Goal: Task Accomplishment & Management: Manage account settings

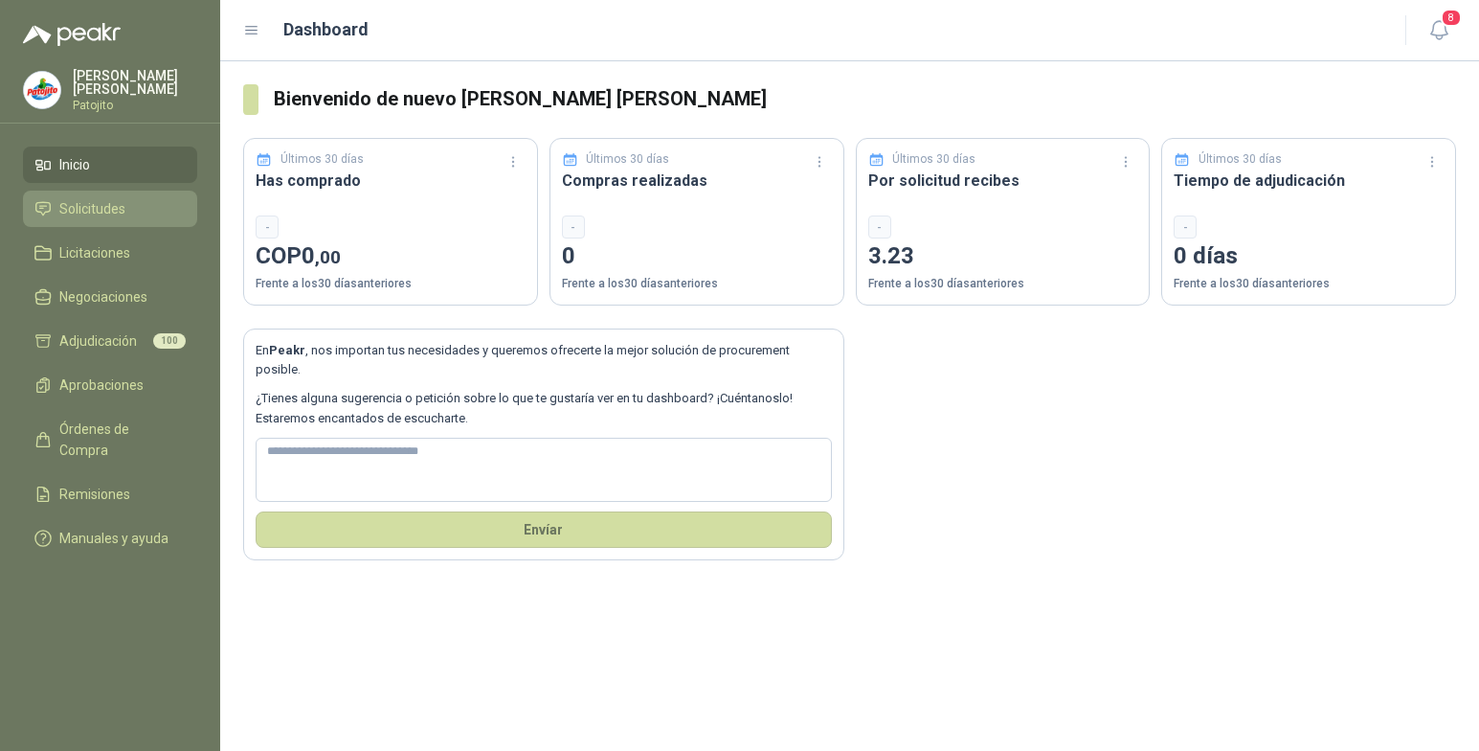
click at [106, 205] on span "Solicitudes" at bounding box center [92, 208] width 66 height 21
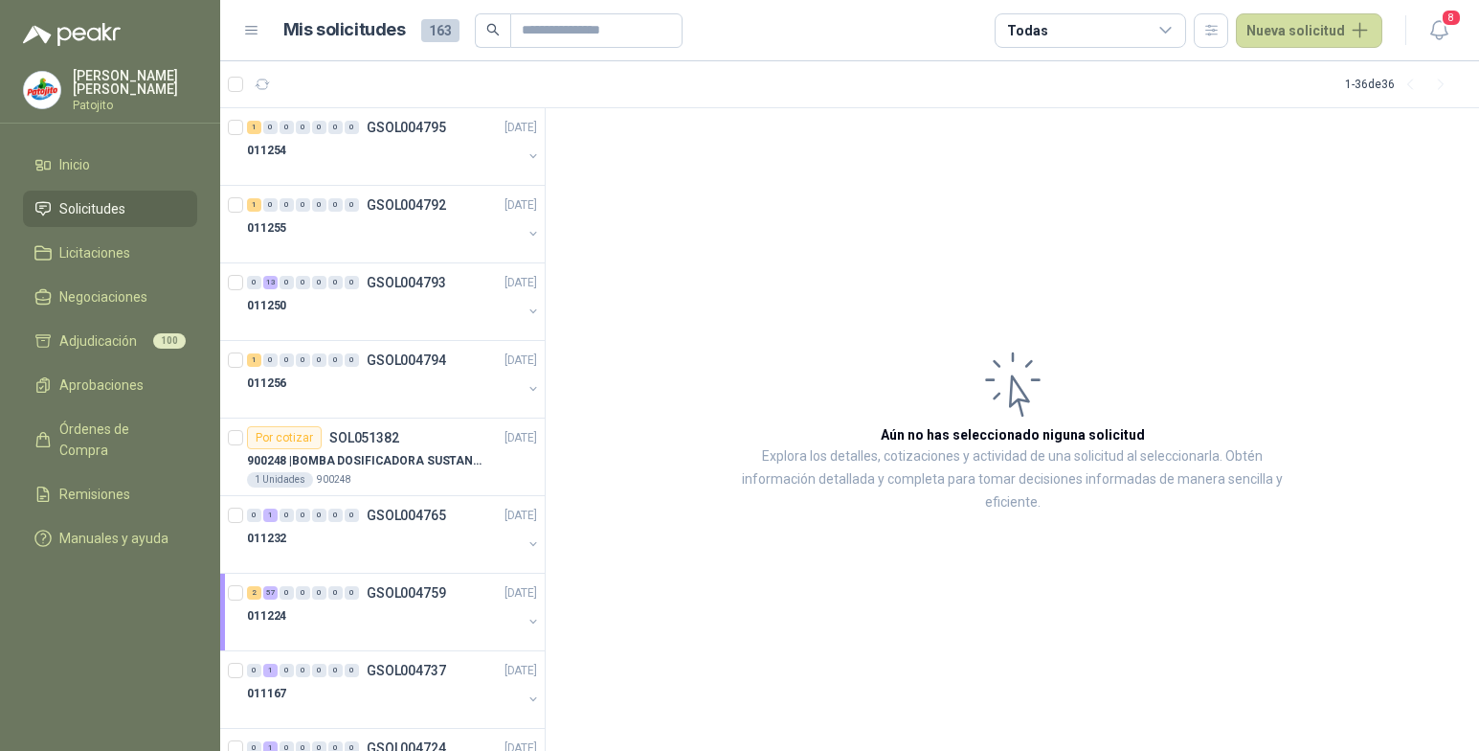
click at [670, 470] on article "Aún no has seleccionado niguna solicitud Explora los detalles, cotizaciones y a…" at bounding box center [1012, 429] width 933 height 643
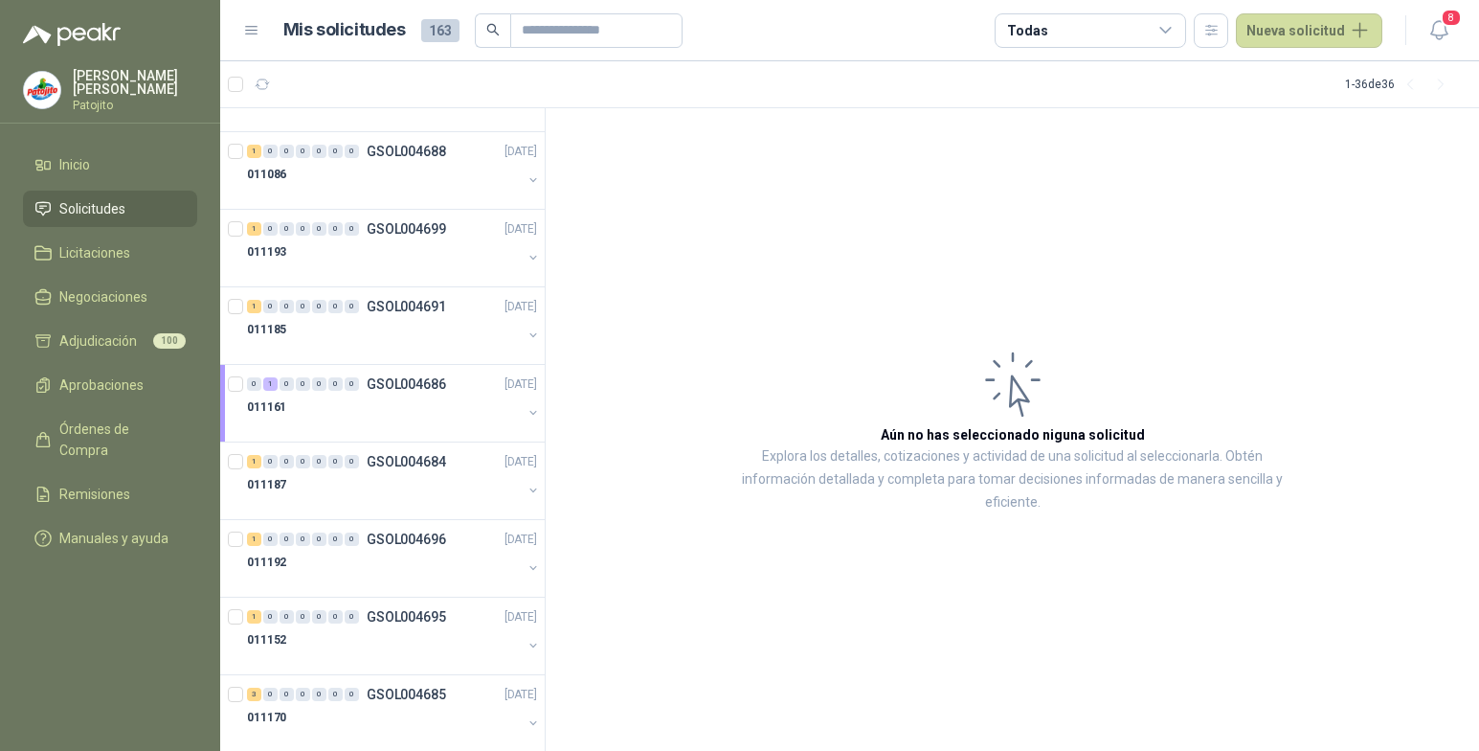
scroll to position [2175, 0]
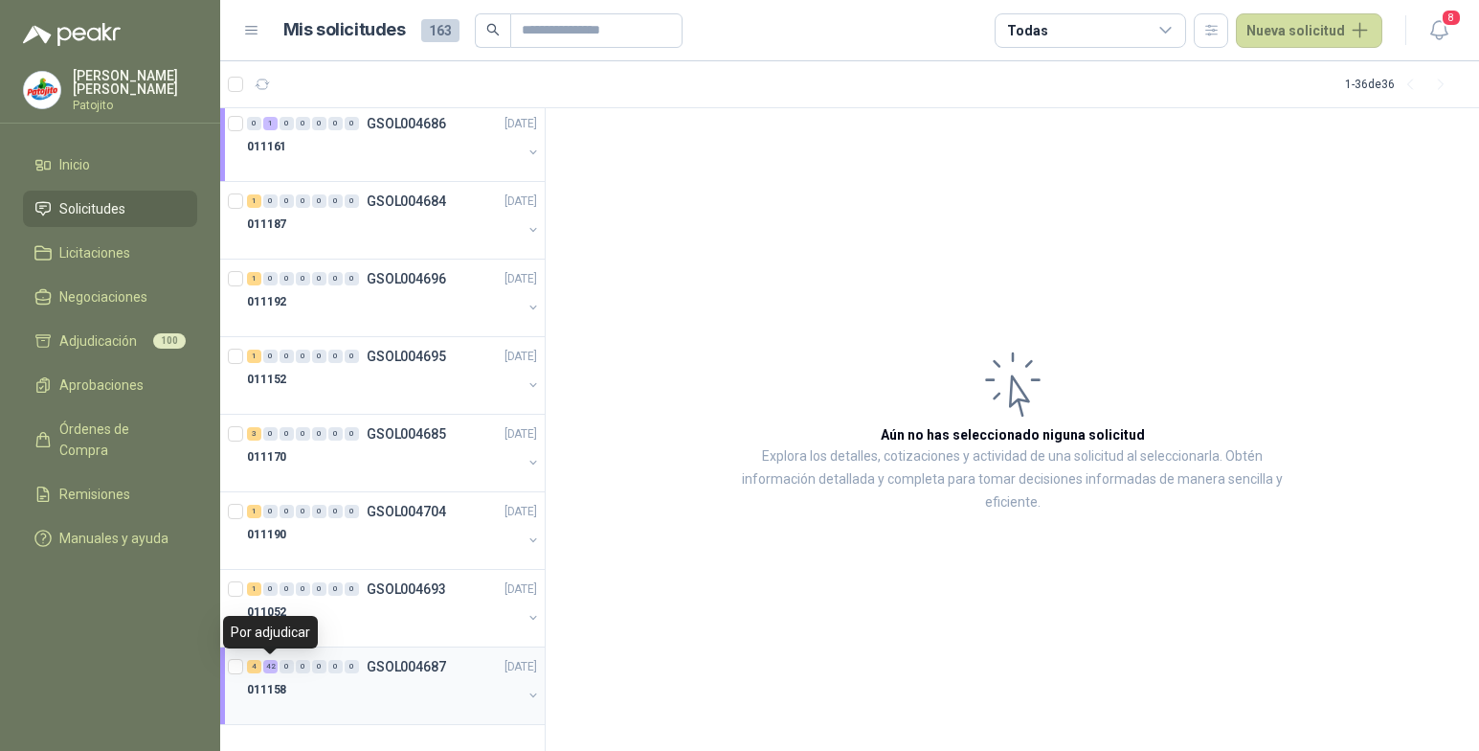
click at [271, 666] on div "42" at bounding box center [270, 666] width 14 height 13
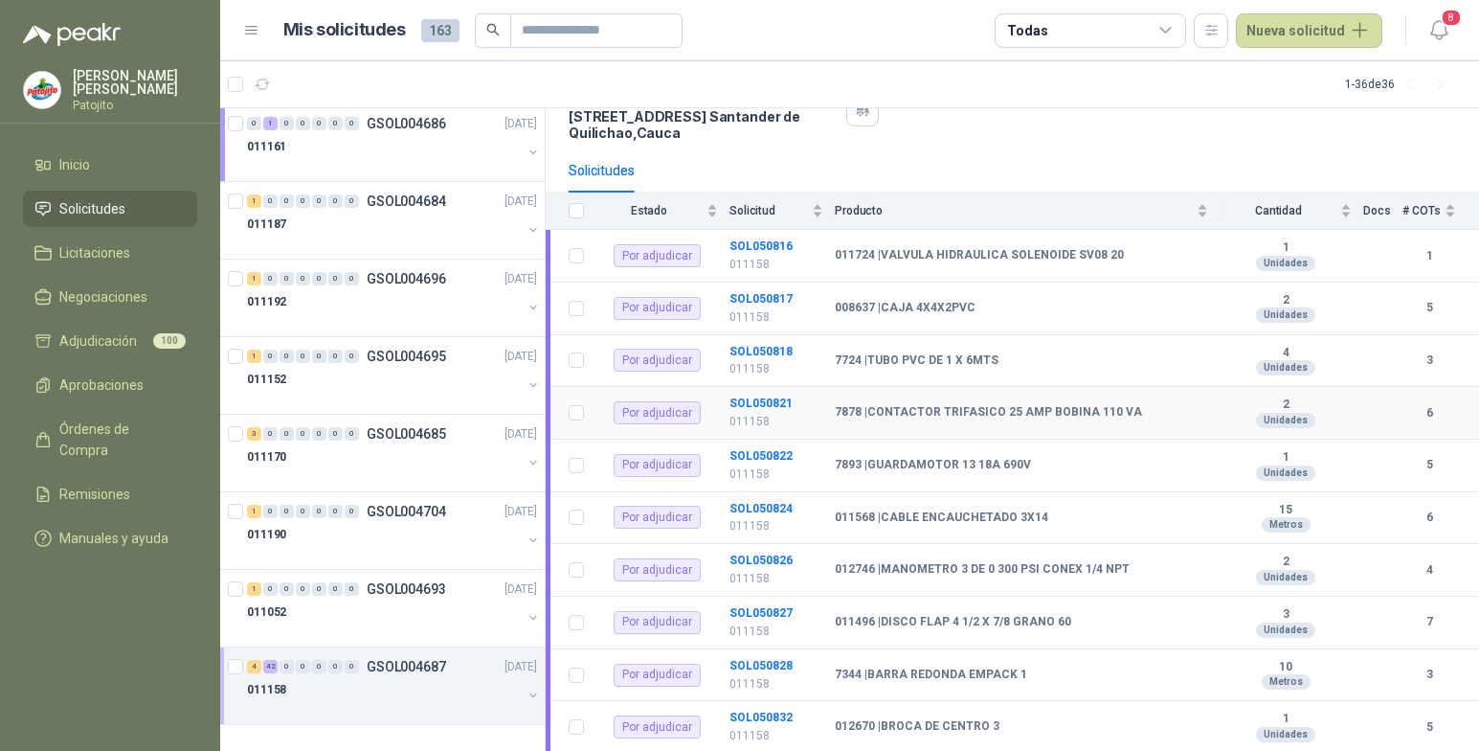
scroll to position [254, 0]
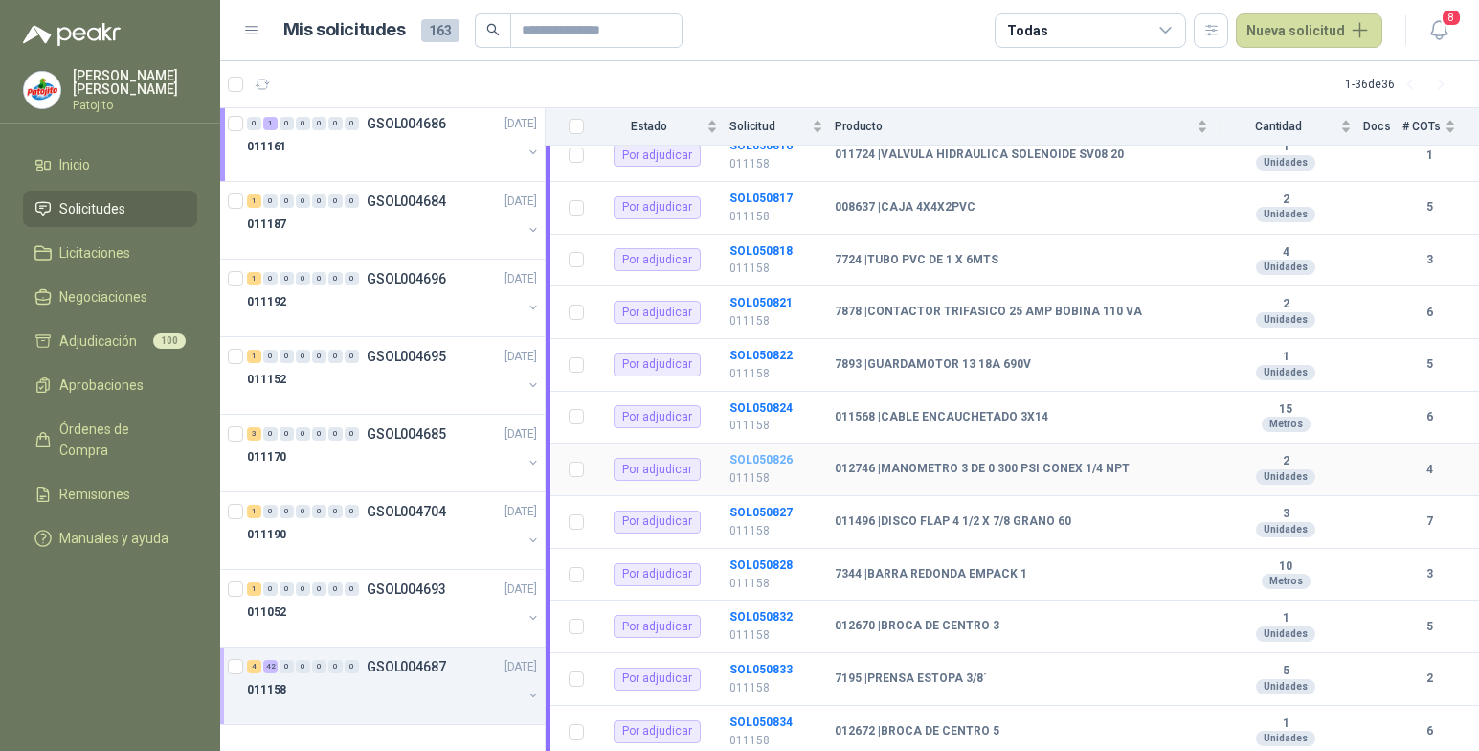
click at [780, 460] on b "SOL050826" at bounding box center [760, 459] width 63 height 13
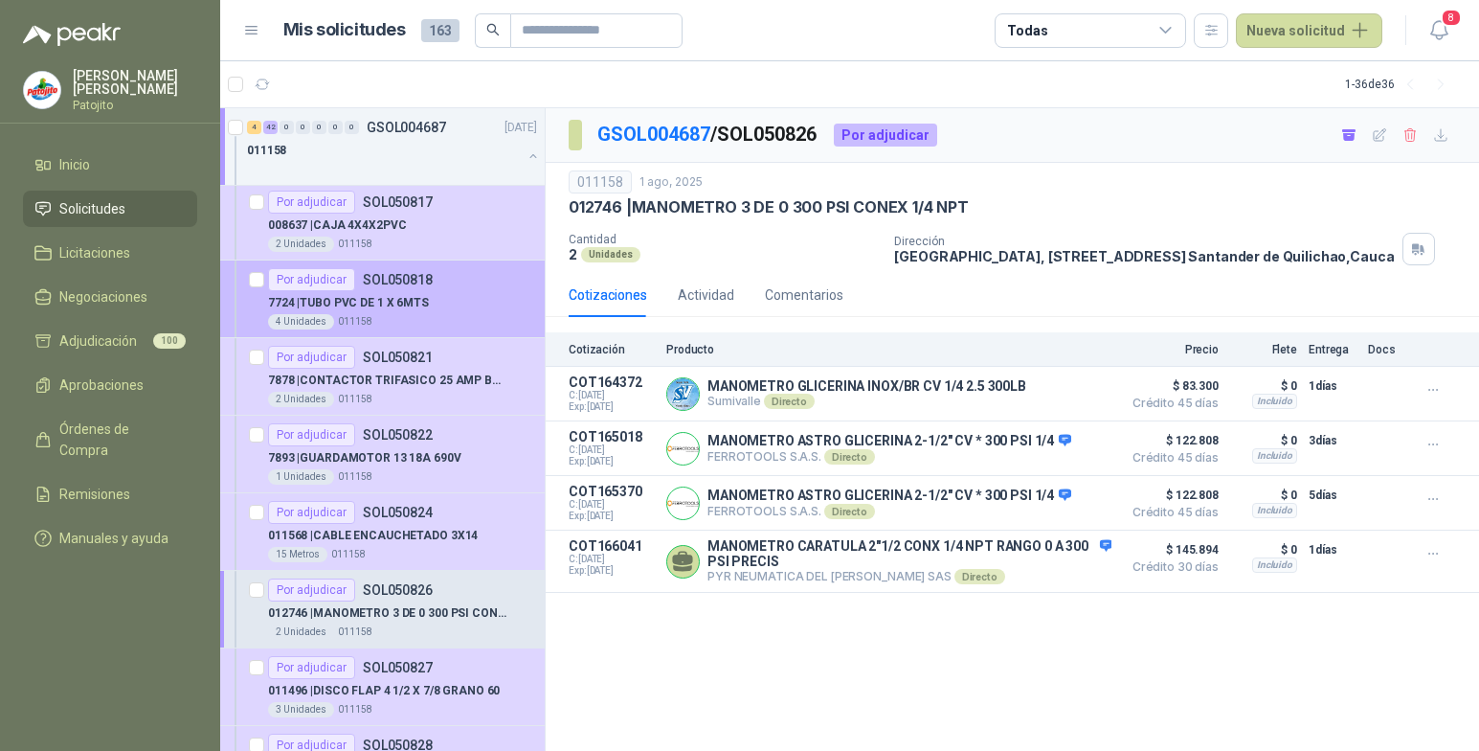
scroll to position [2845, 0]
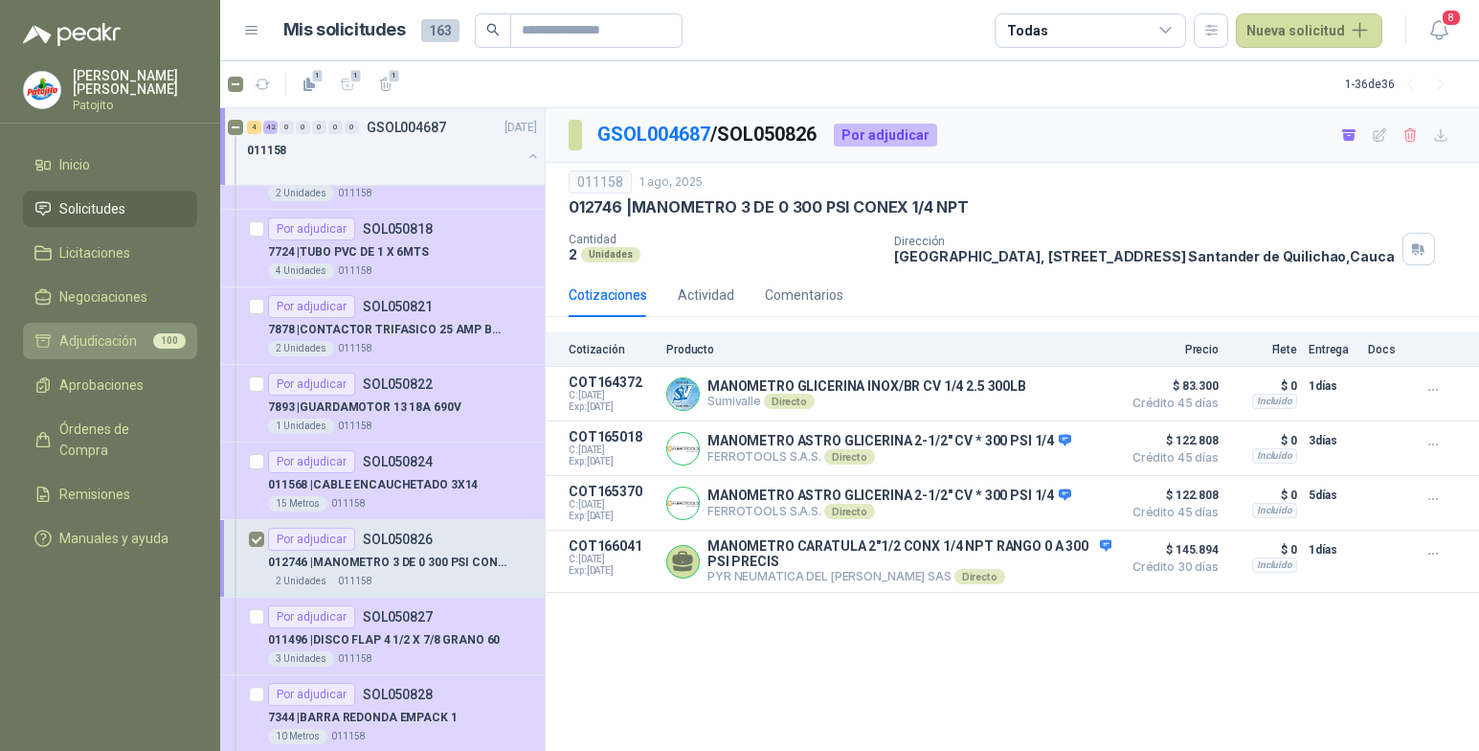
click at [115, 343] on span "Adjudicación" at bounding box center [98, 340] width 78 height 21
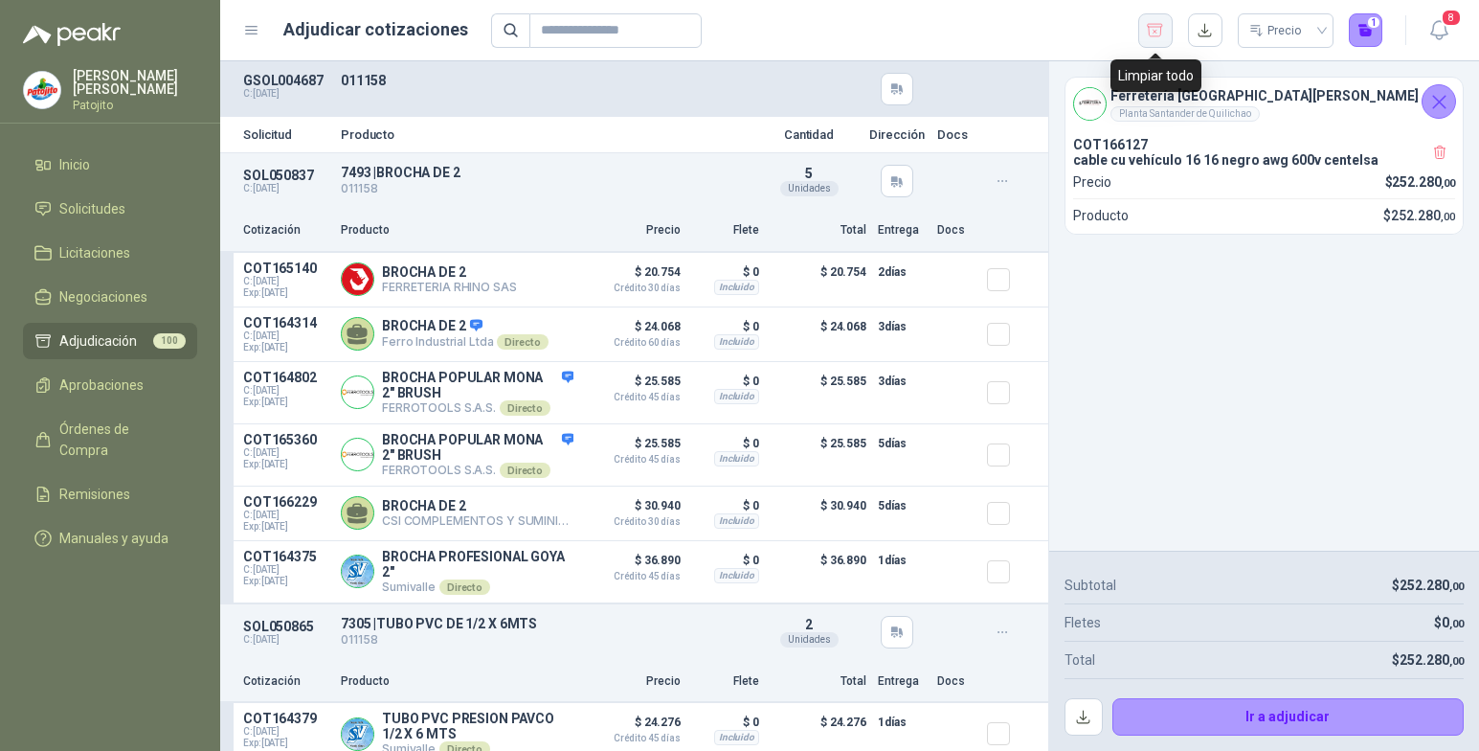
click at [1160, 28] on icon "button" at bounding box center [1155, 30] width 18 height 19
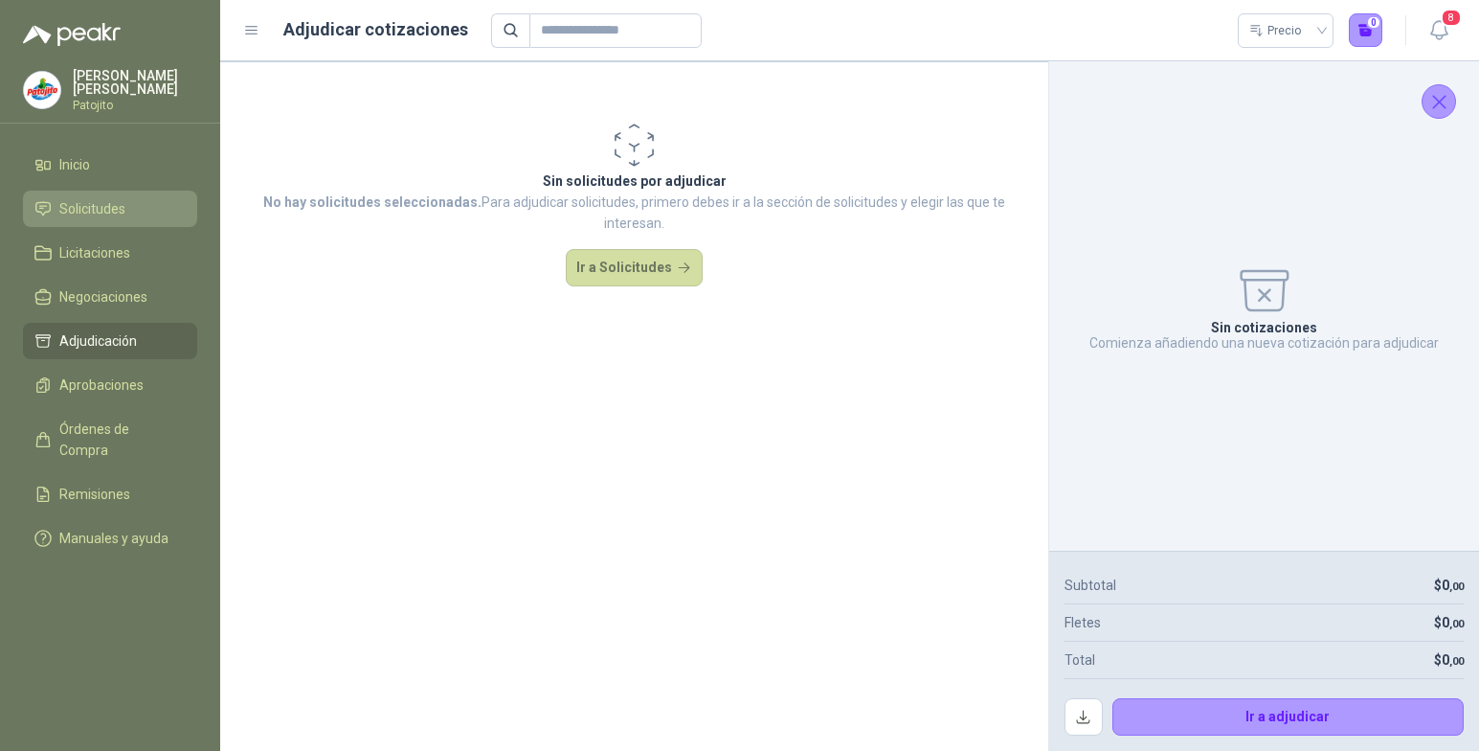
click at [129, 208] on li "Solicitudes" at bounding box center [109, 208] width 151 height 21
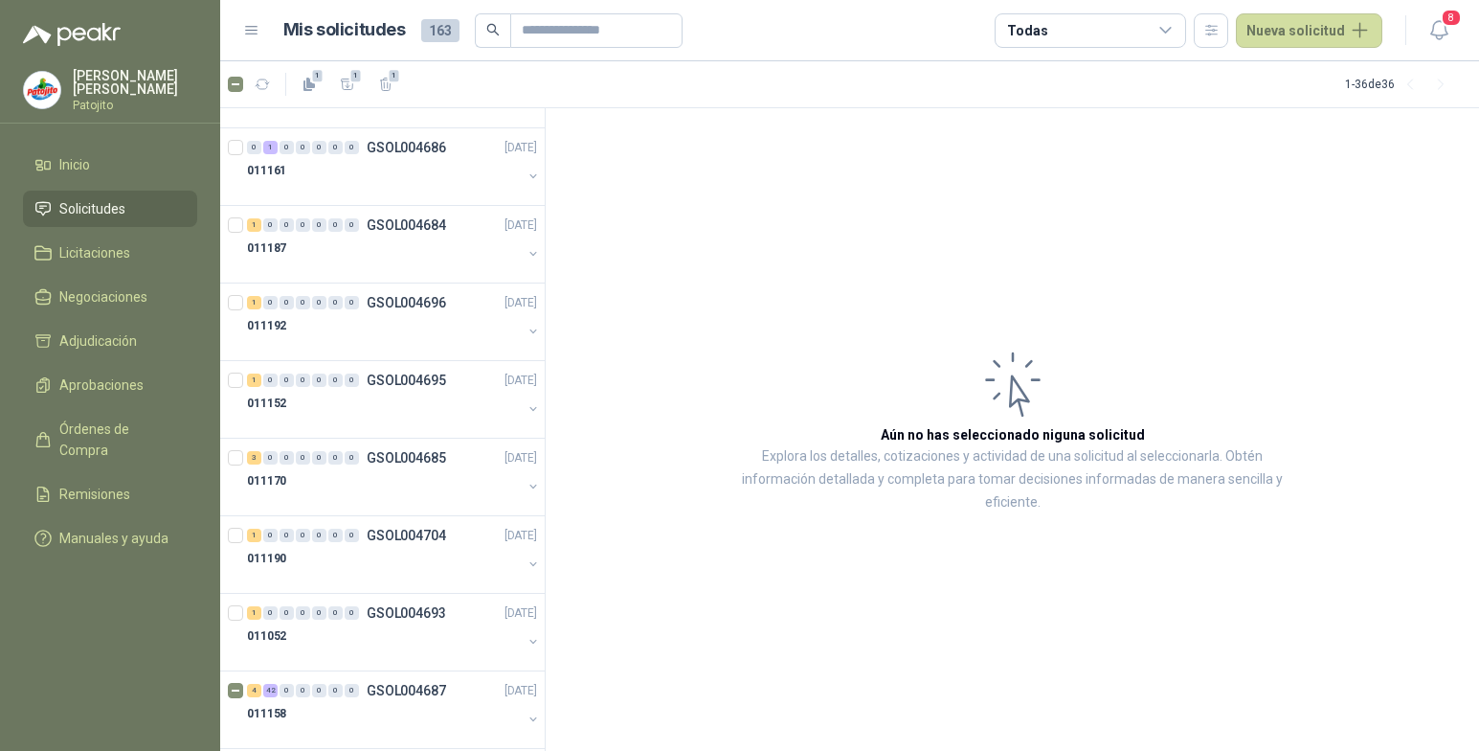
scroll to position [2175, 0]
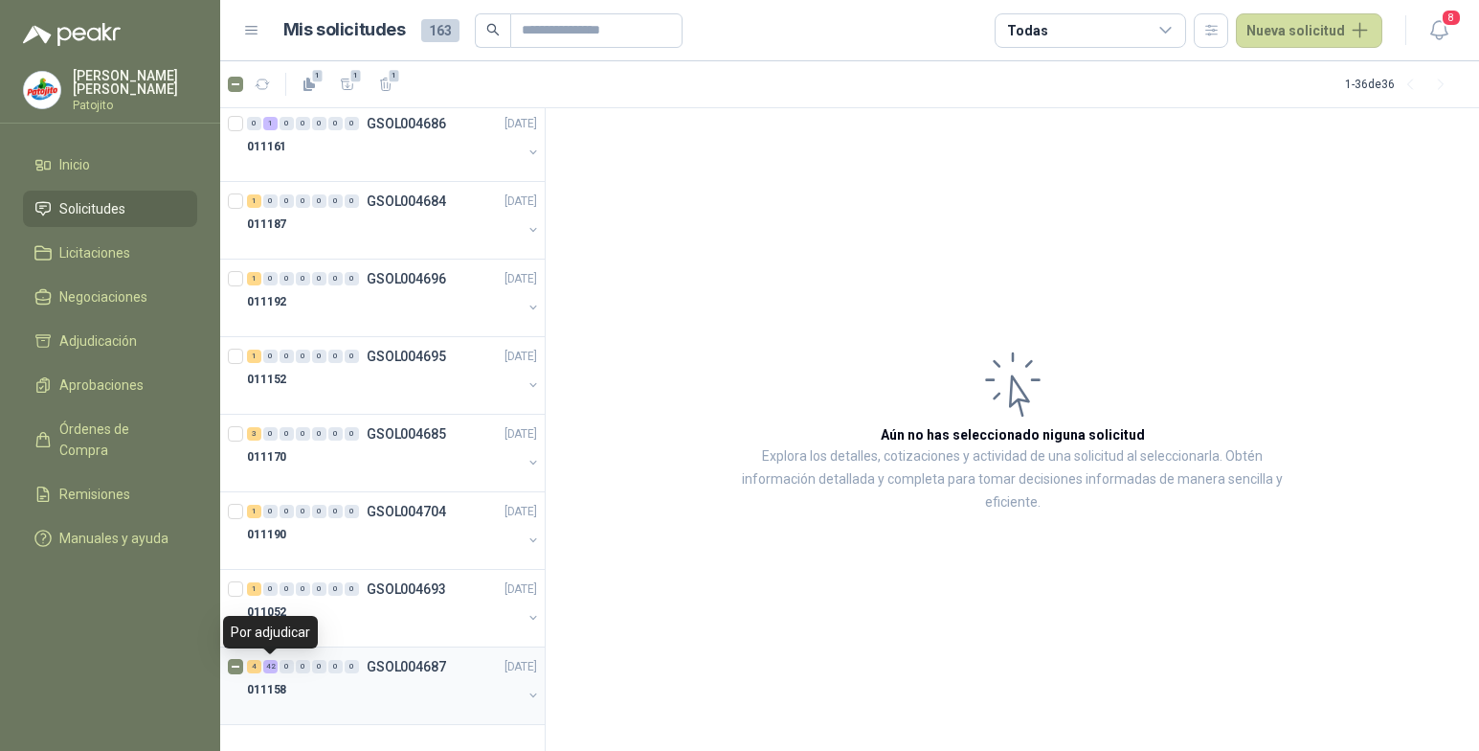
click at [272, 664] on div "42" at bounding box center [270, 666] width 14 height 13
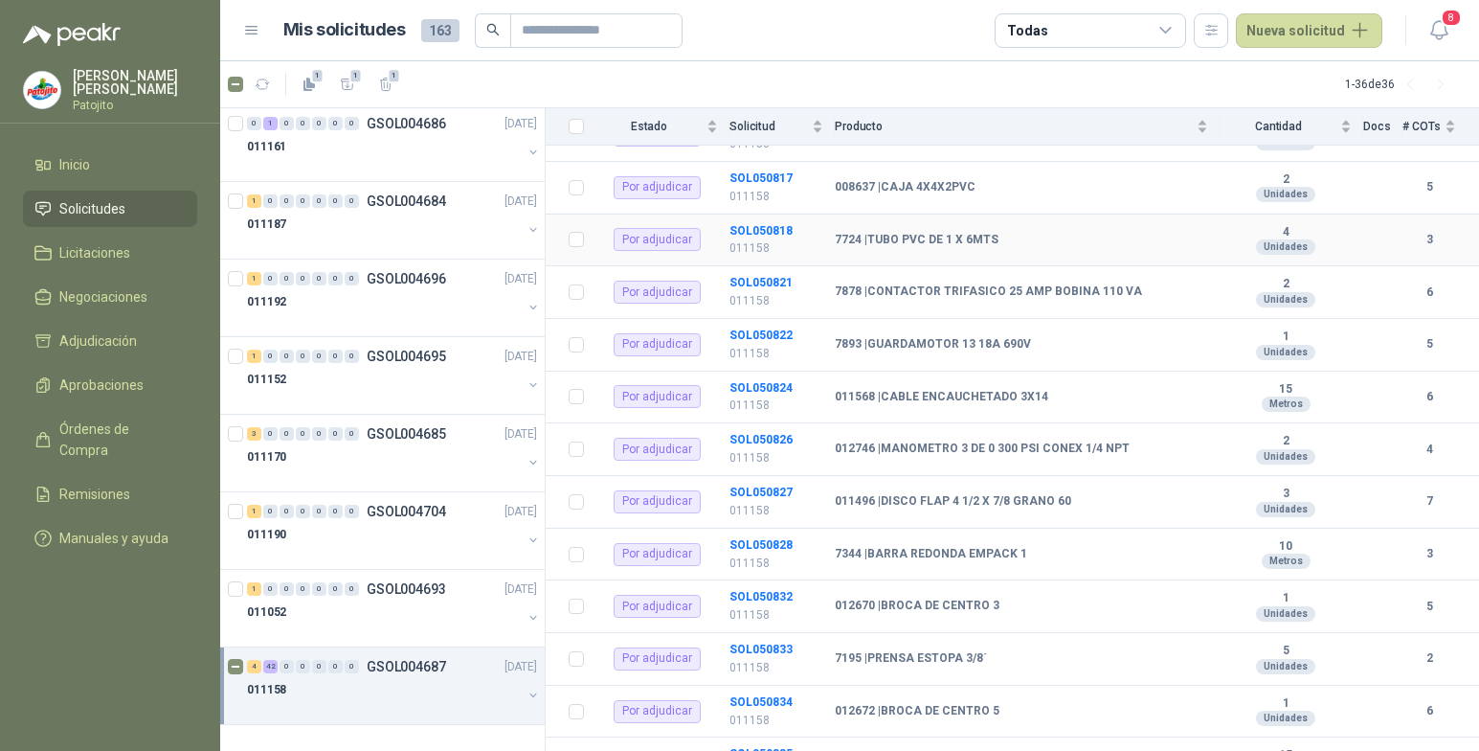
scroll to position [383, 0]
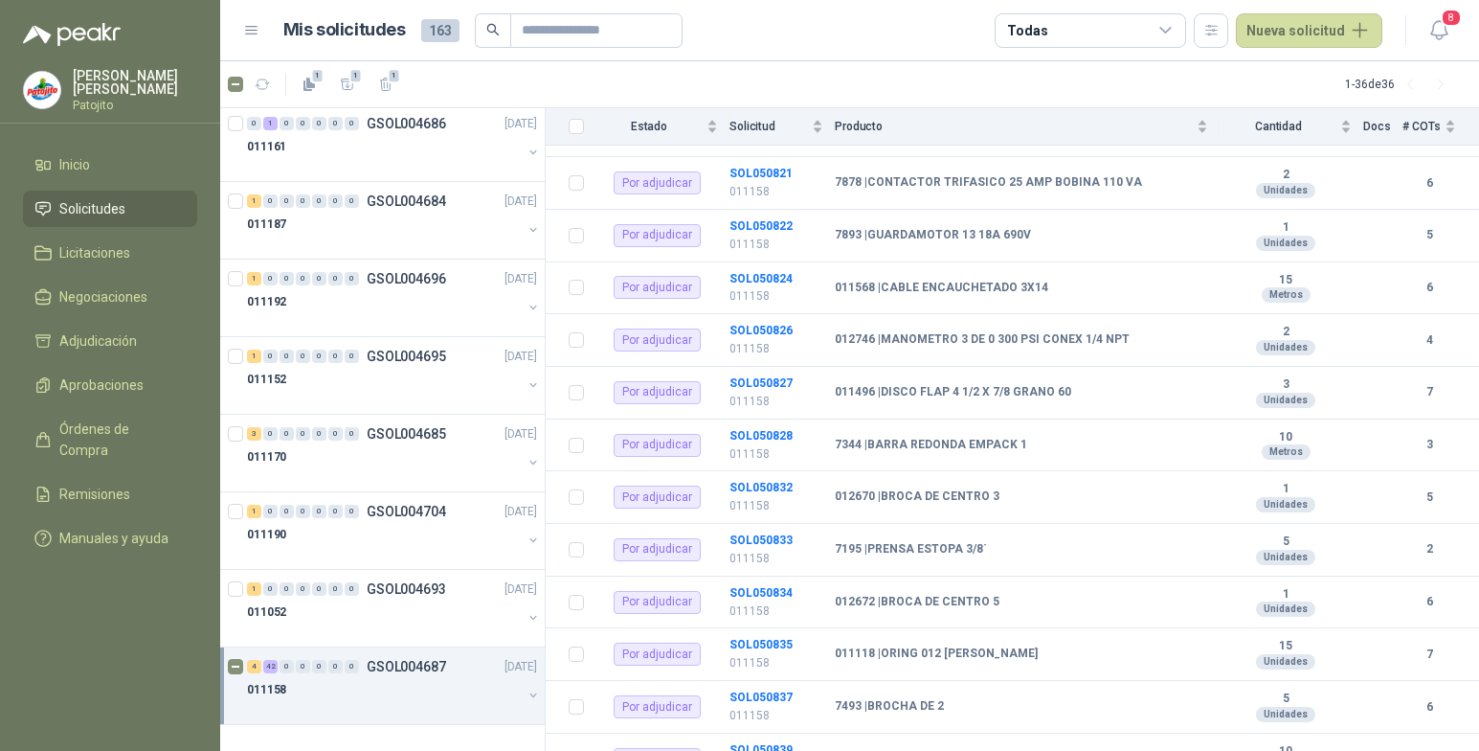
click at [457, 695] on div "011158" at bounding box center [384, 689] width 275 height 23
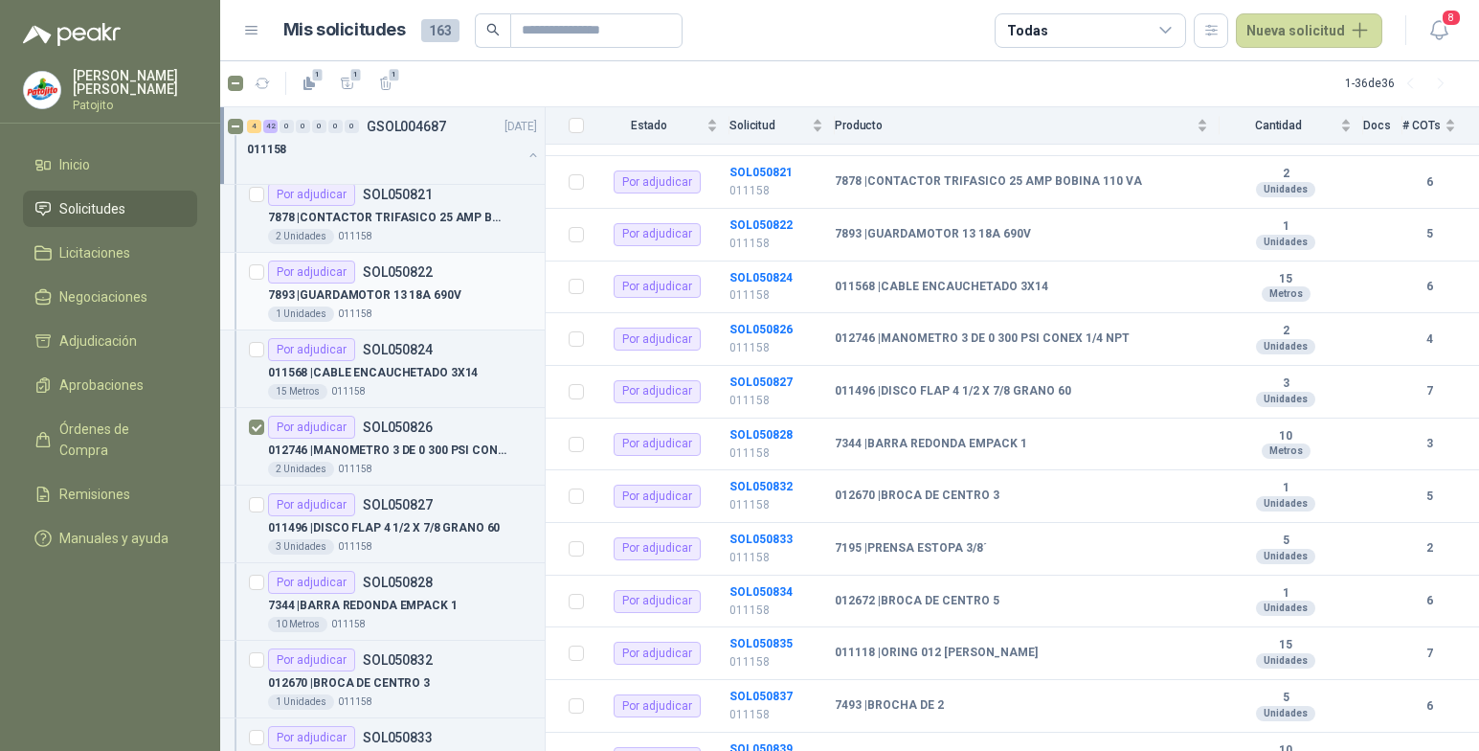
scroll to position [3037, 0]
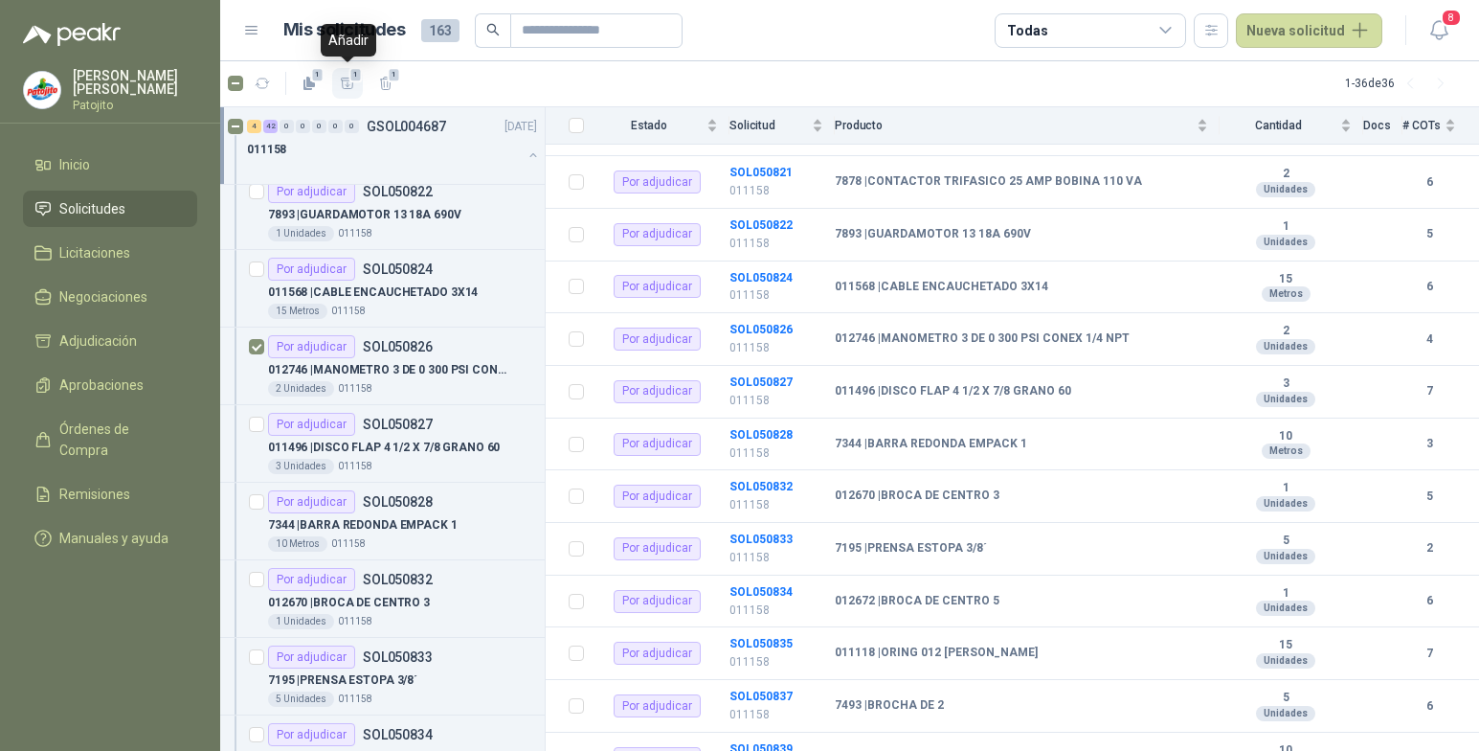
click at [349, 82] on icon "button" at bounding box center [348, 84] width 16 height 16
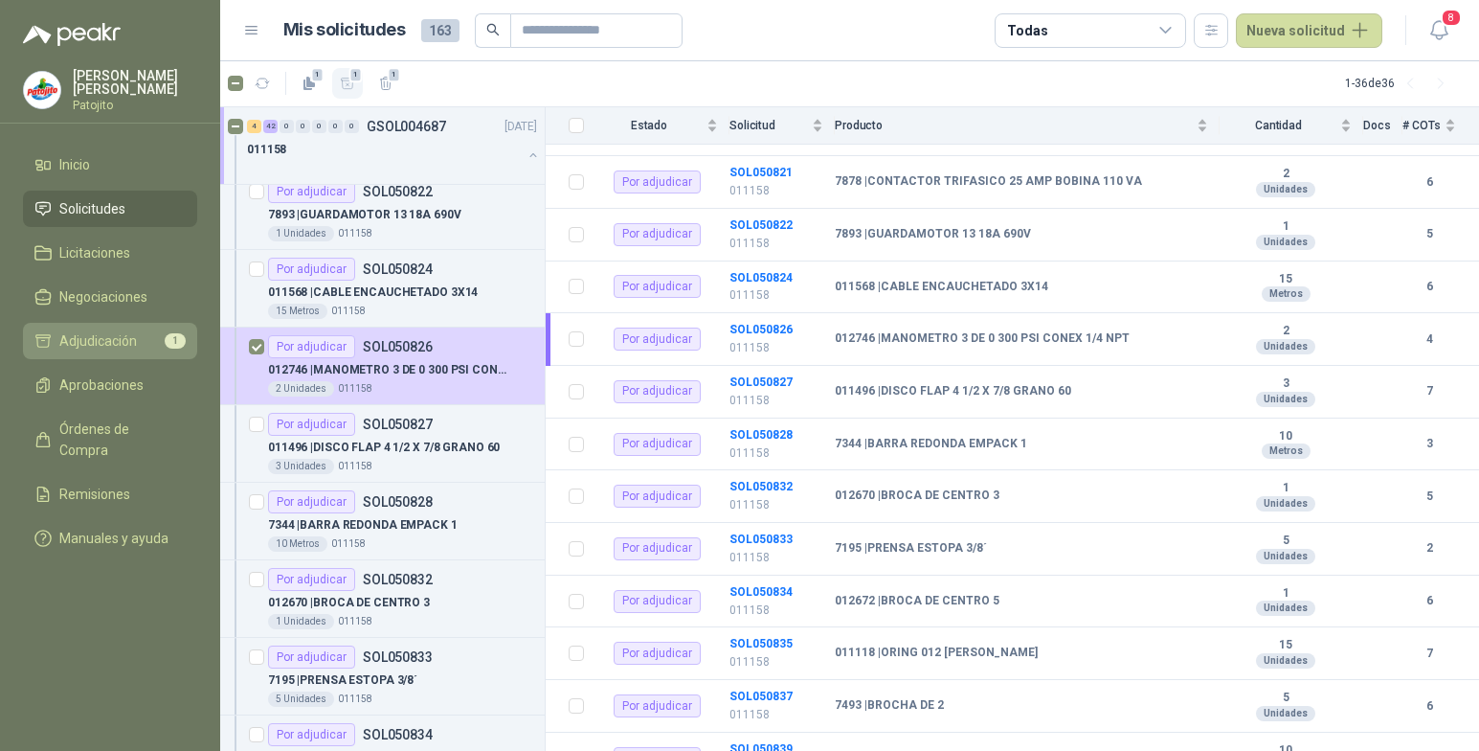
click at [133, 344] on span "Adjudicación" at bounding box center [98, 340] width 78 height 21
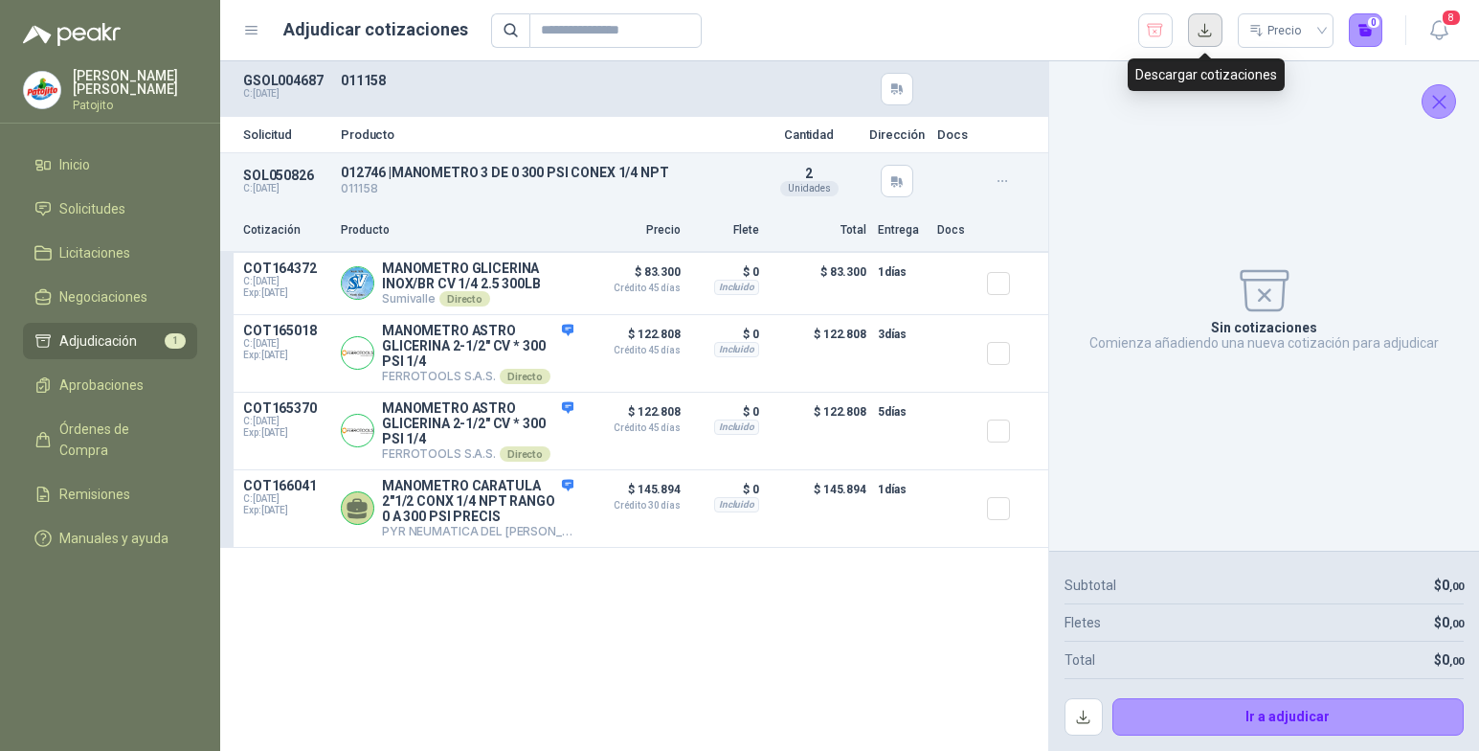
click at [1212, 31] on button "button" at bounding box center [1205, 30] width 34 height 34
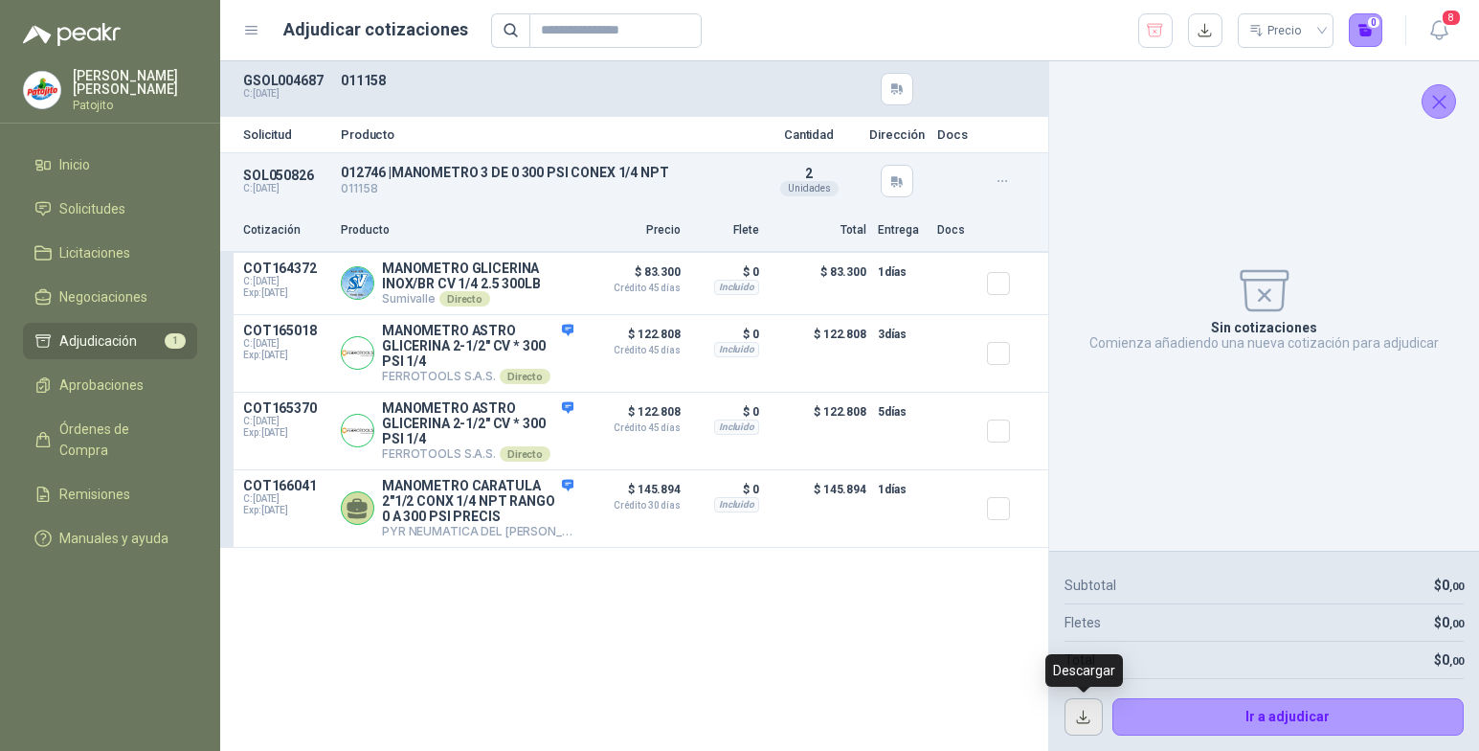
click at [1091, 706] on button "button" at bounding box center [1084, 717] width 38 height 38
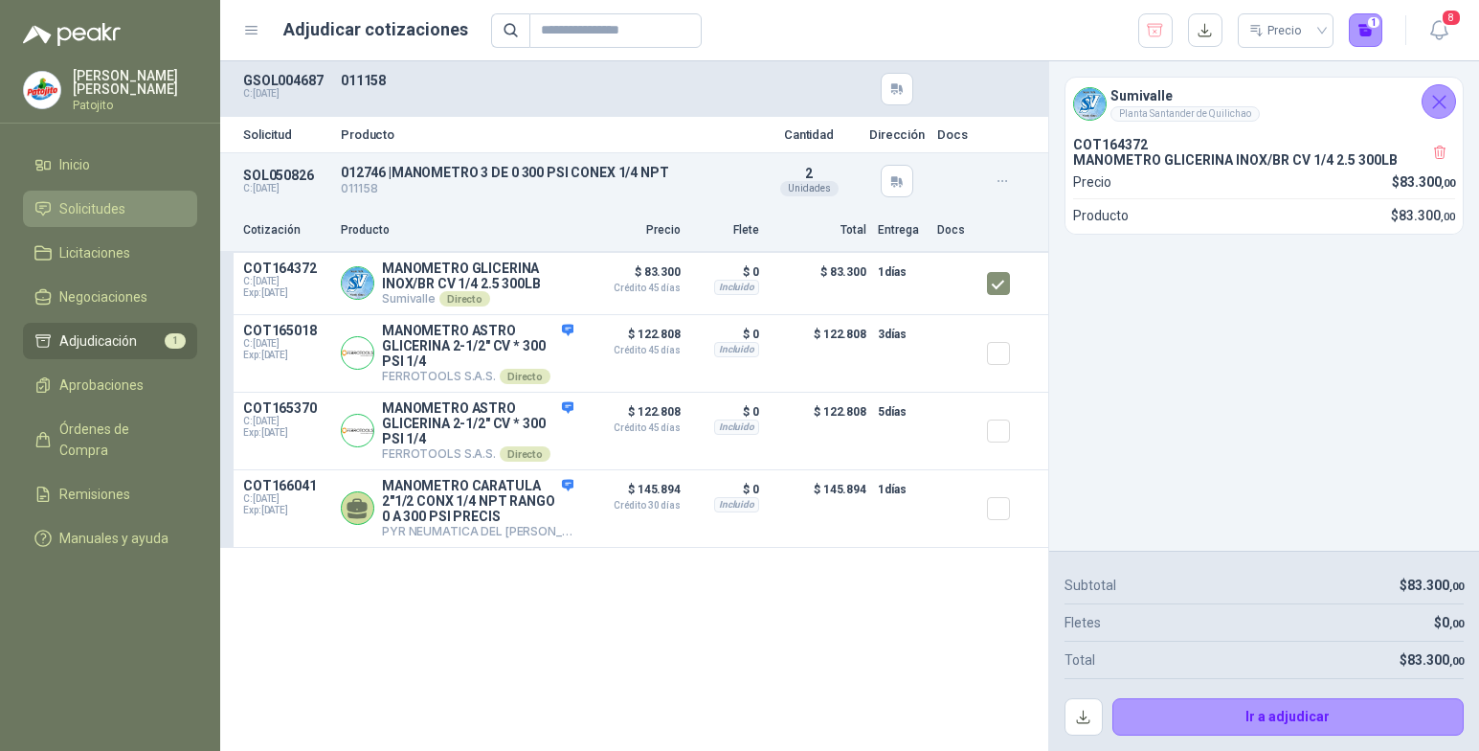
click at [72, 204] on span "Solicitudes" at bounding box center [92, 208] width 66 height 21
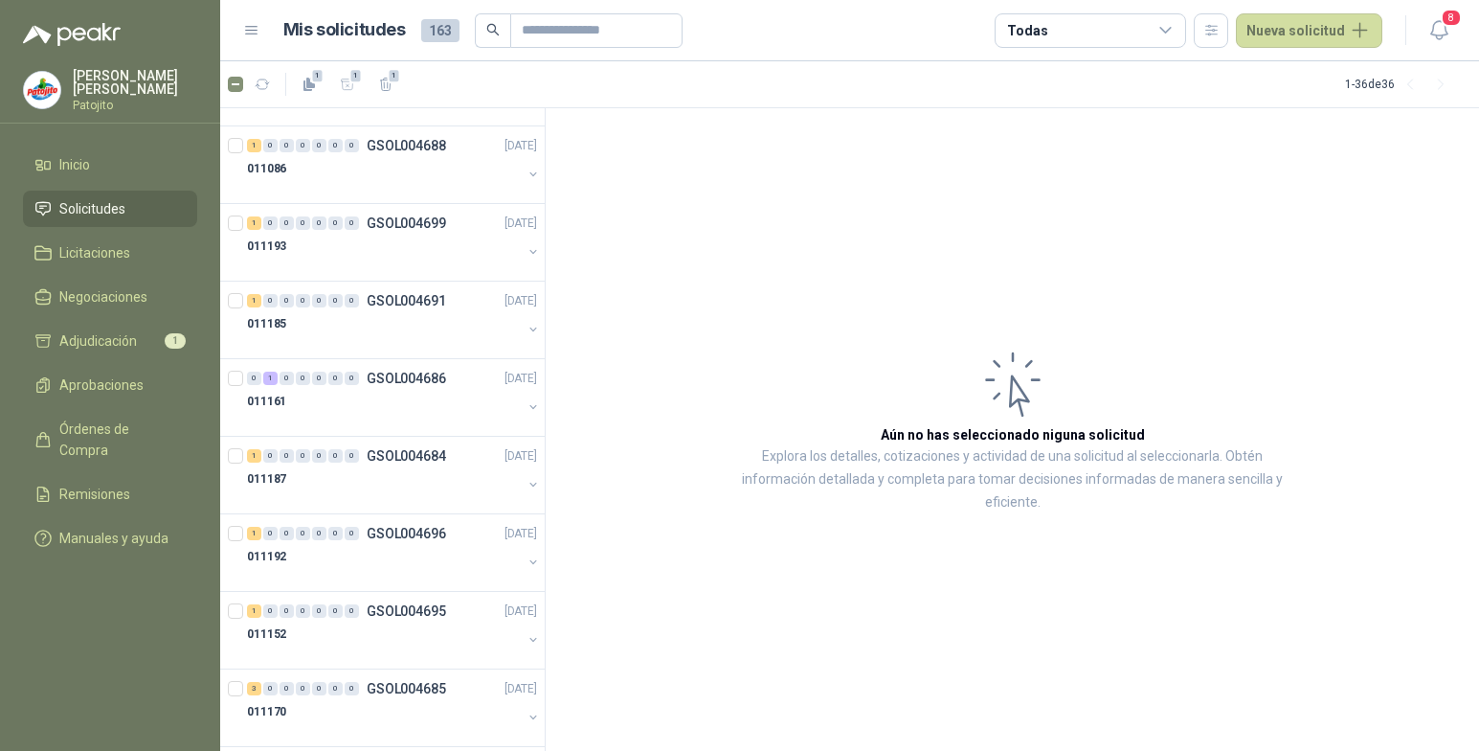
scroll to position [2175, 0]
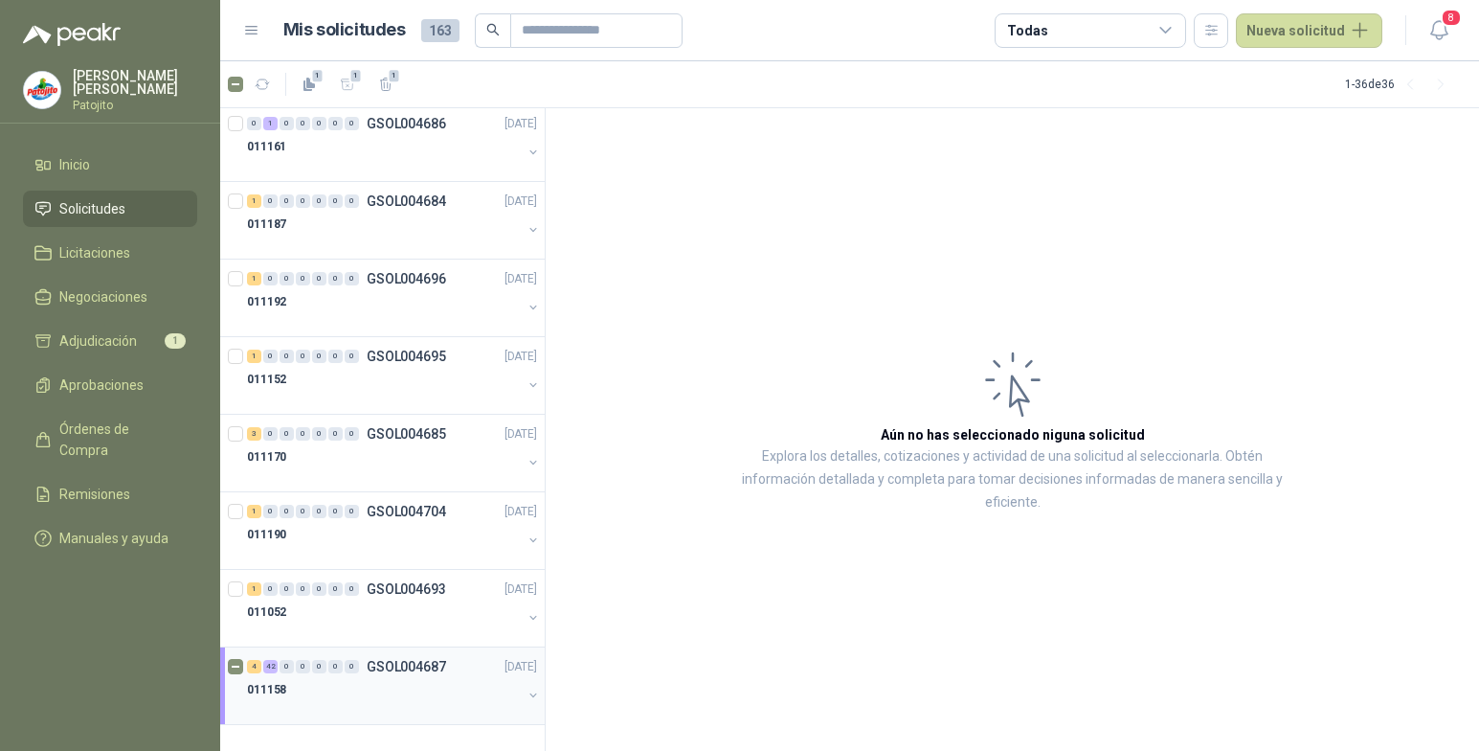
click at [272, 673] on div "4 42 0 0 0 0 0 GSOL004687 01/08/25" at bounding box center [394, 666] width 294 height 23
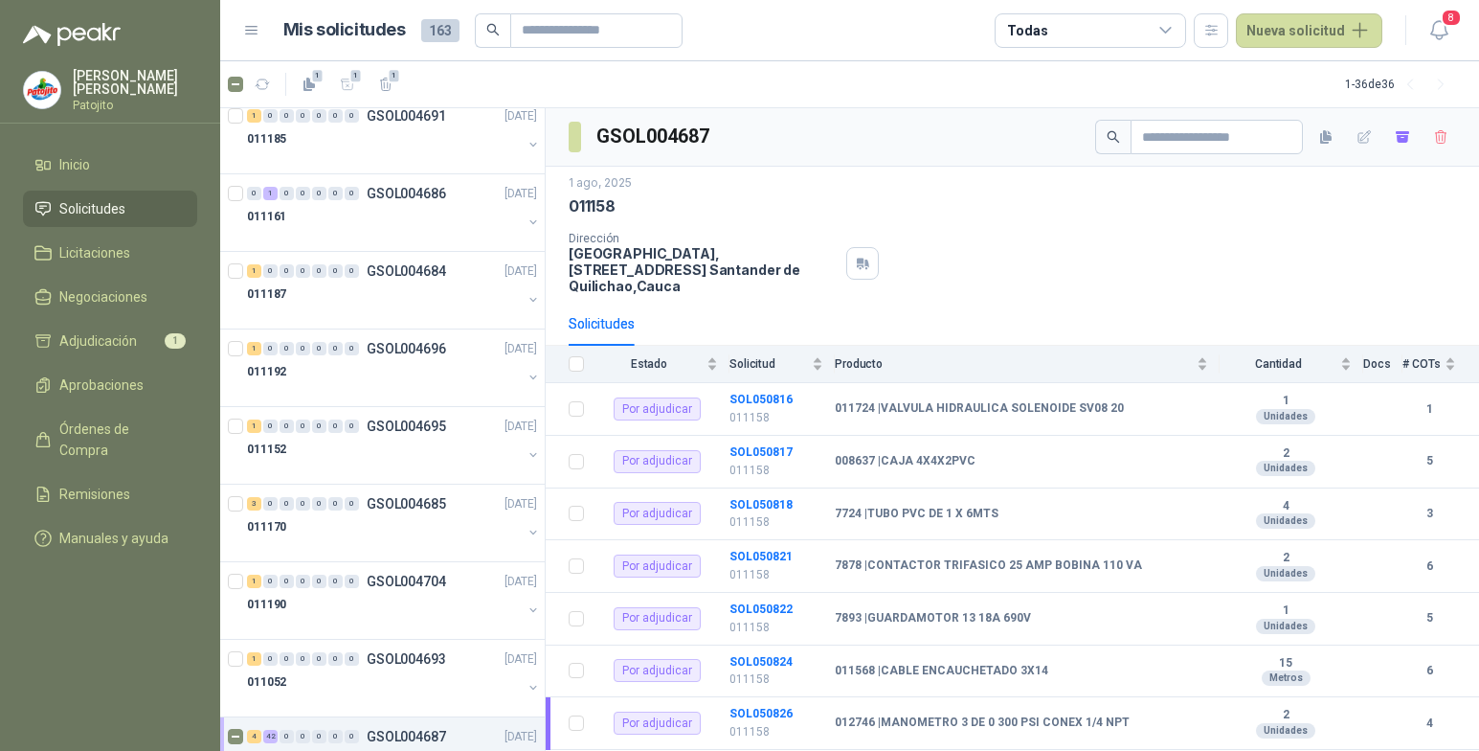
scroll to position [2175, 0]
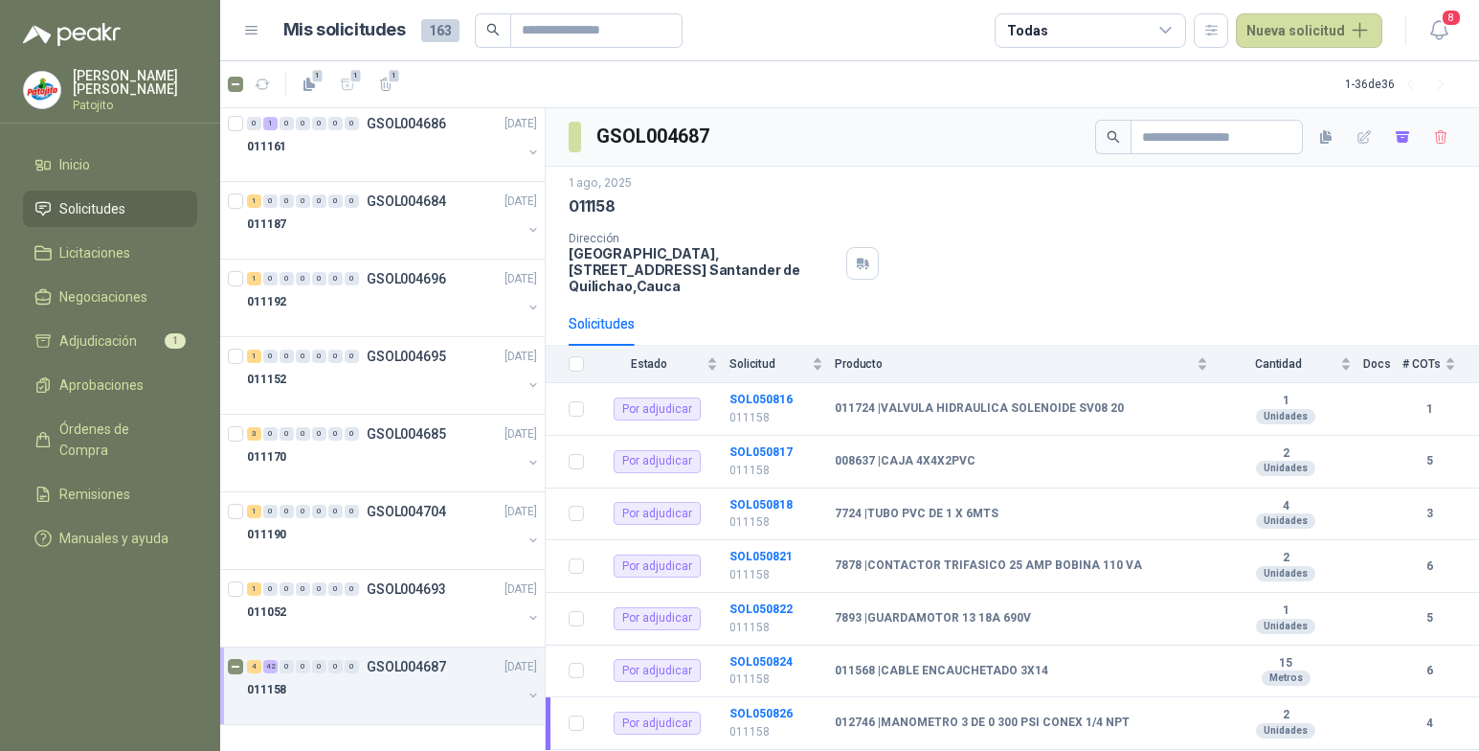
click at [278, 666] on div "4 42 0 0 0 0 0" at bounding box center [303, 666] width 112 height 13
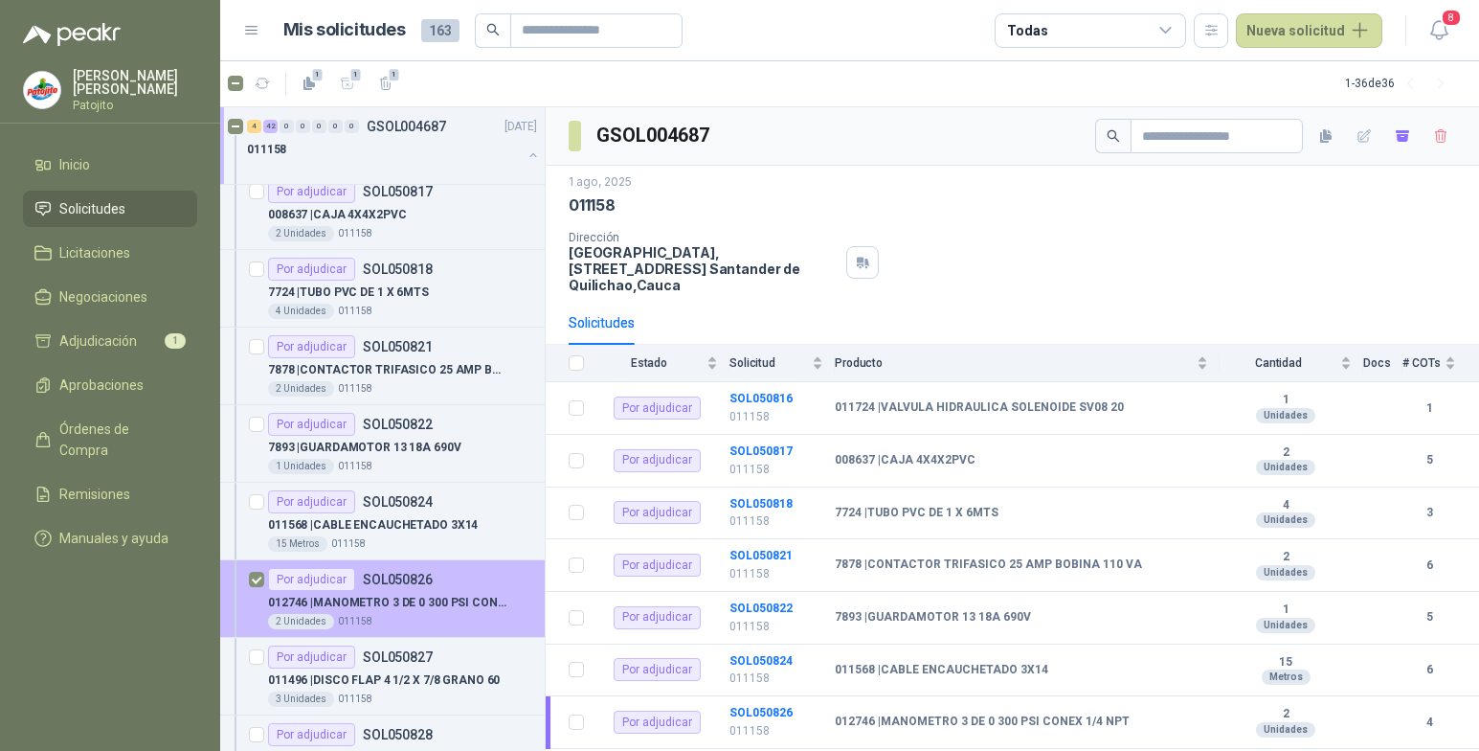
scroll to position [2845, 0]
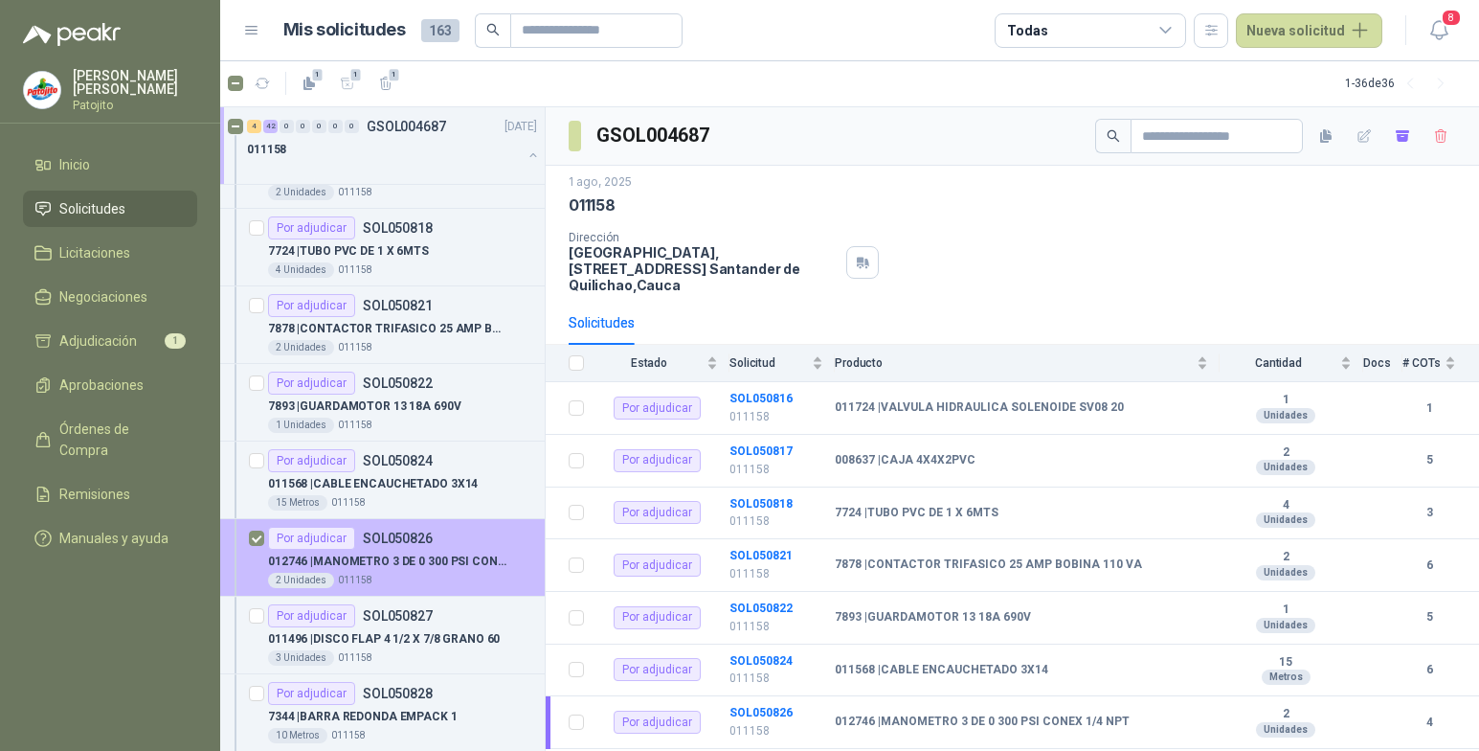
click at [374, 552] on p "012746 | MANOMETRO 3 DE 0 300 PSI CONEX 1/4 NPT" at bounding box center [387, 561] width 238 height 18
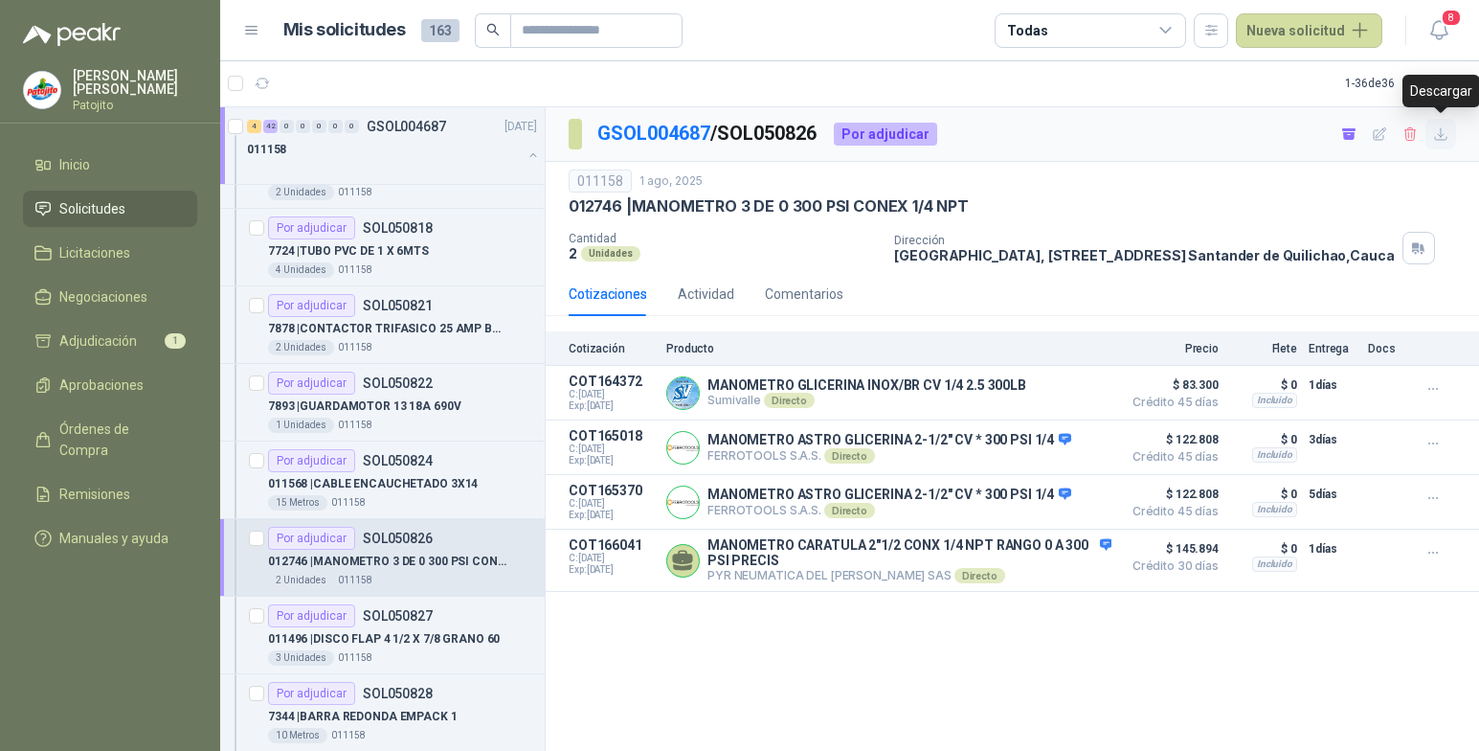
click at [1445, 129] on icon "button" at bounding box center [1441, 134] width 16 height 16
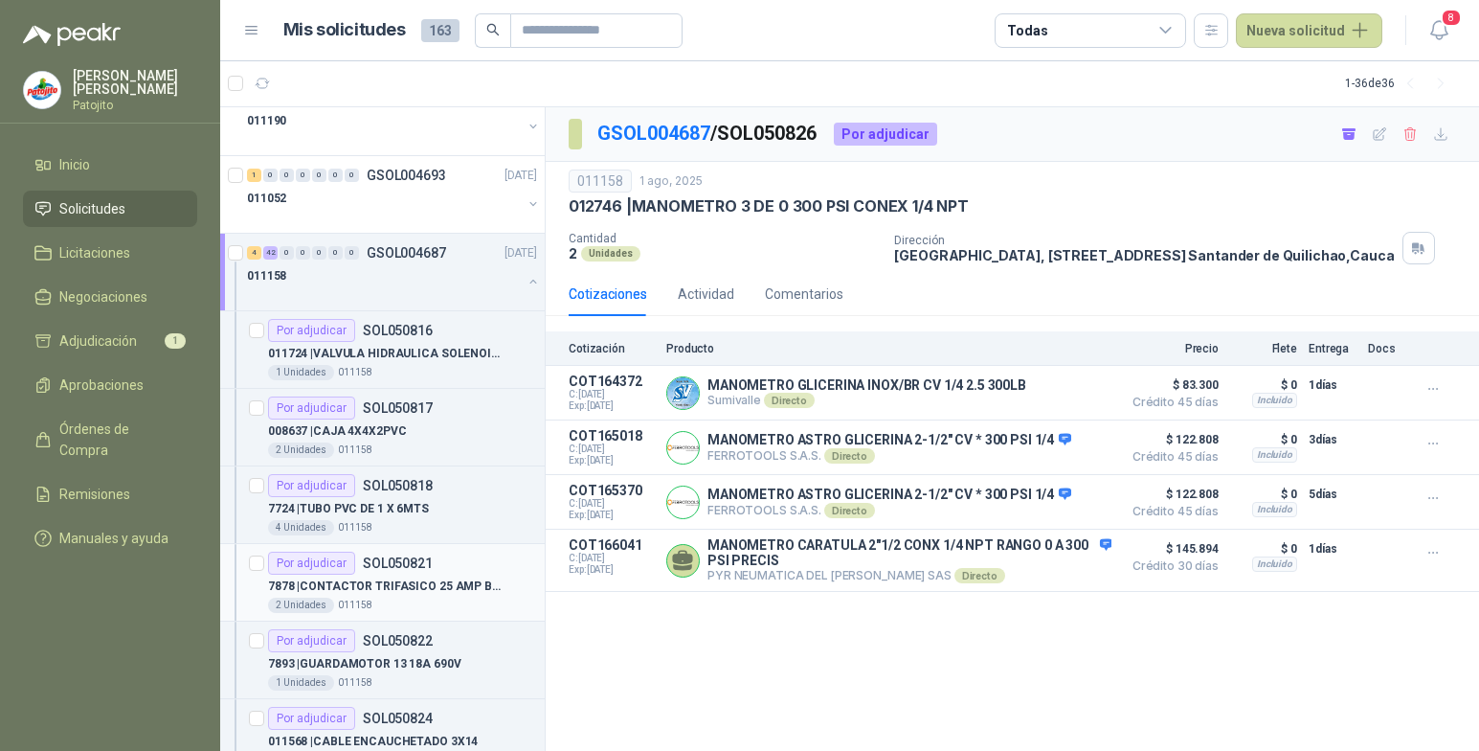
scroll to position [2558, 0]
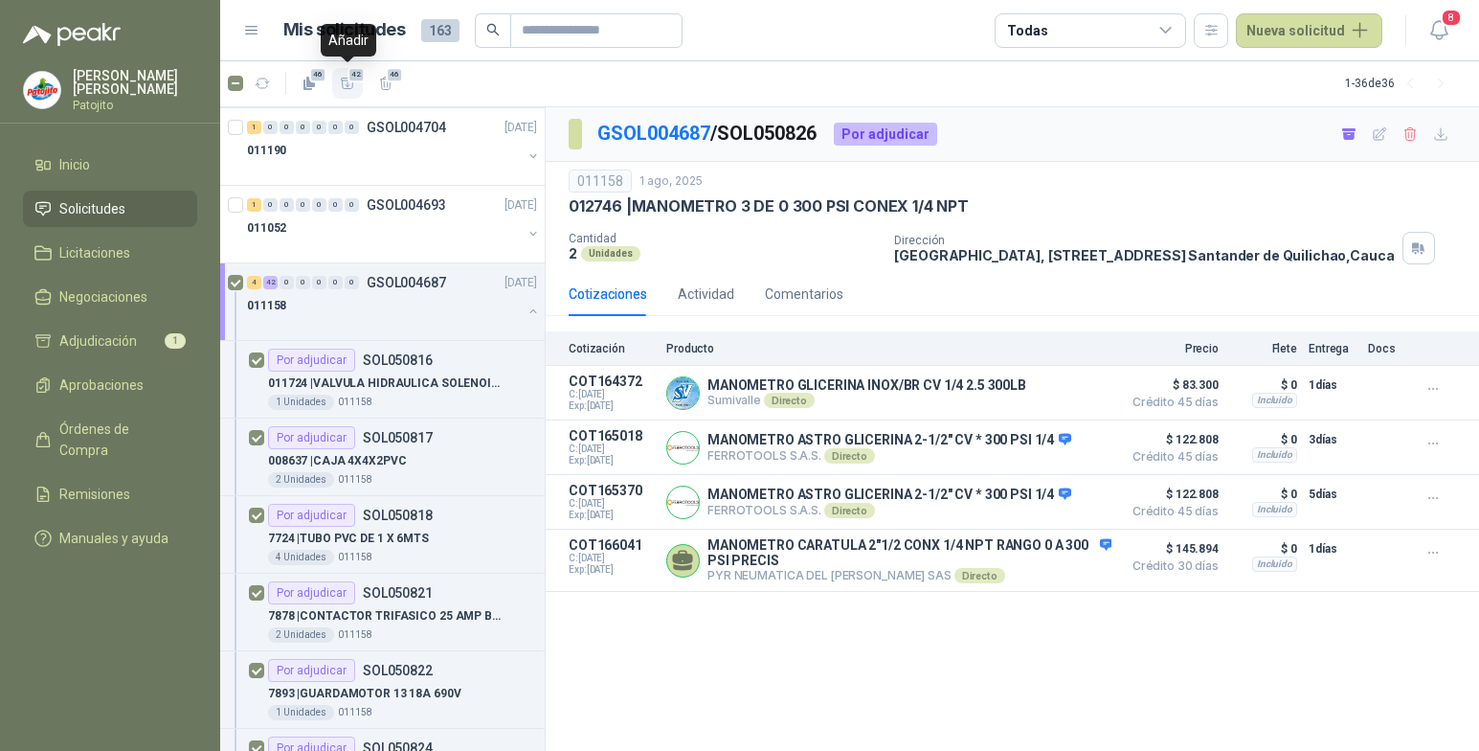
click at [351, 78] on span "42" at bounding box center [356, 74] width 18 height 15
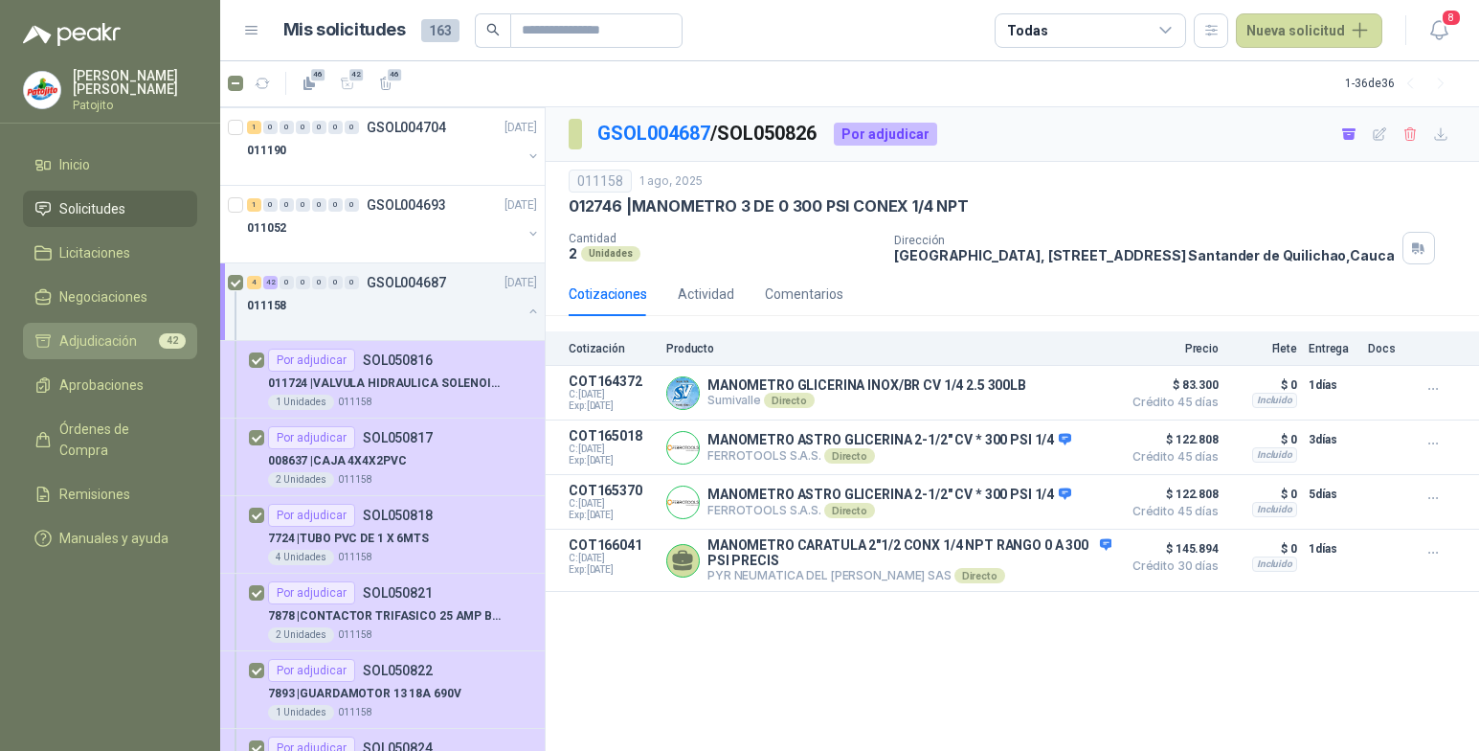
click at [115, 335] on span "Adjudicación" at bounding box center [98, 340] width 78 height 21
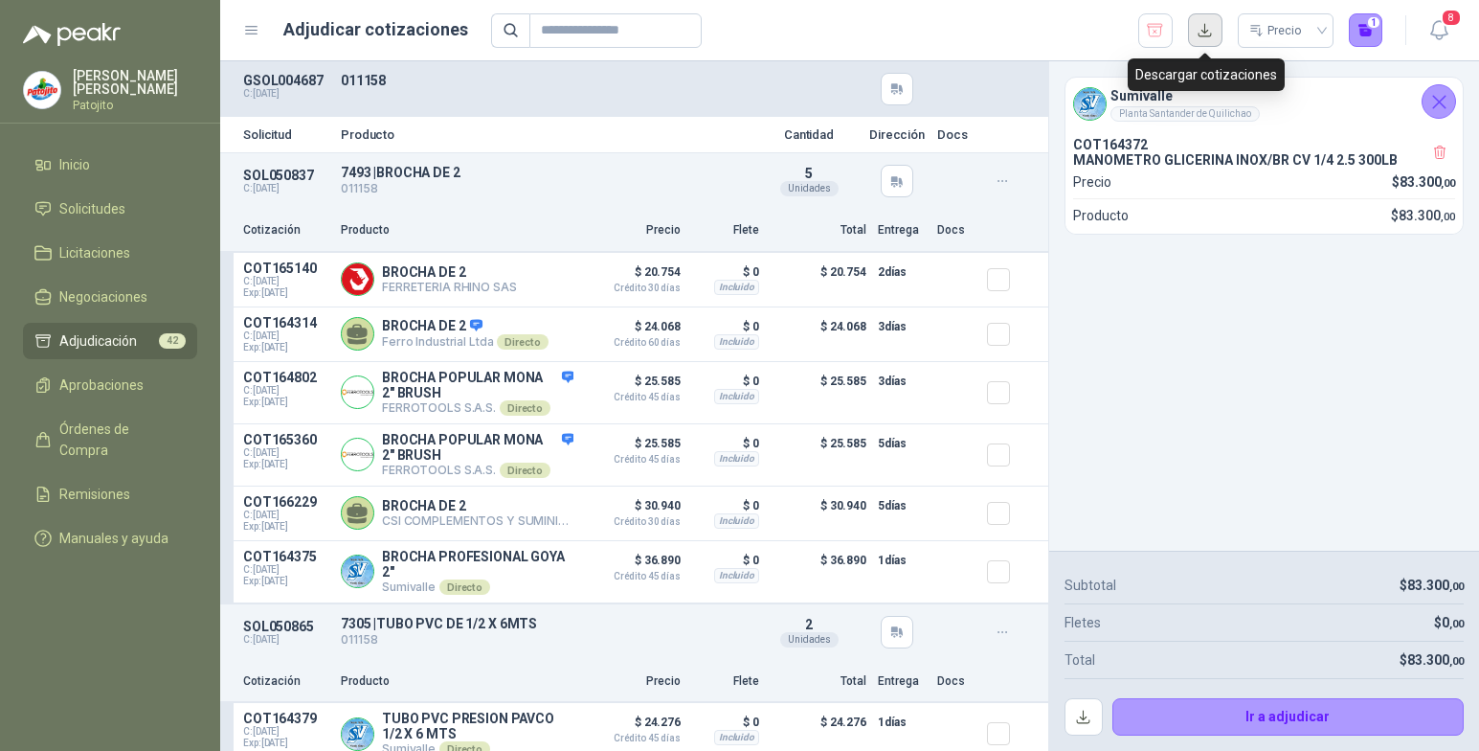
click at [1207, 35] on button "button" at bounding box center [1205, 30] width 34 height 34
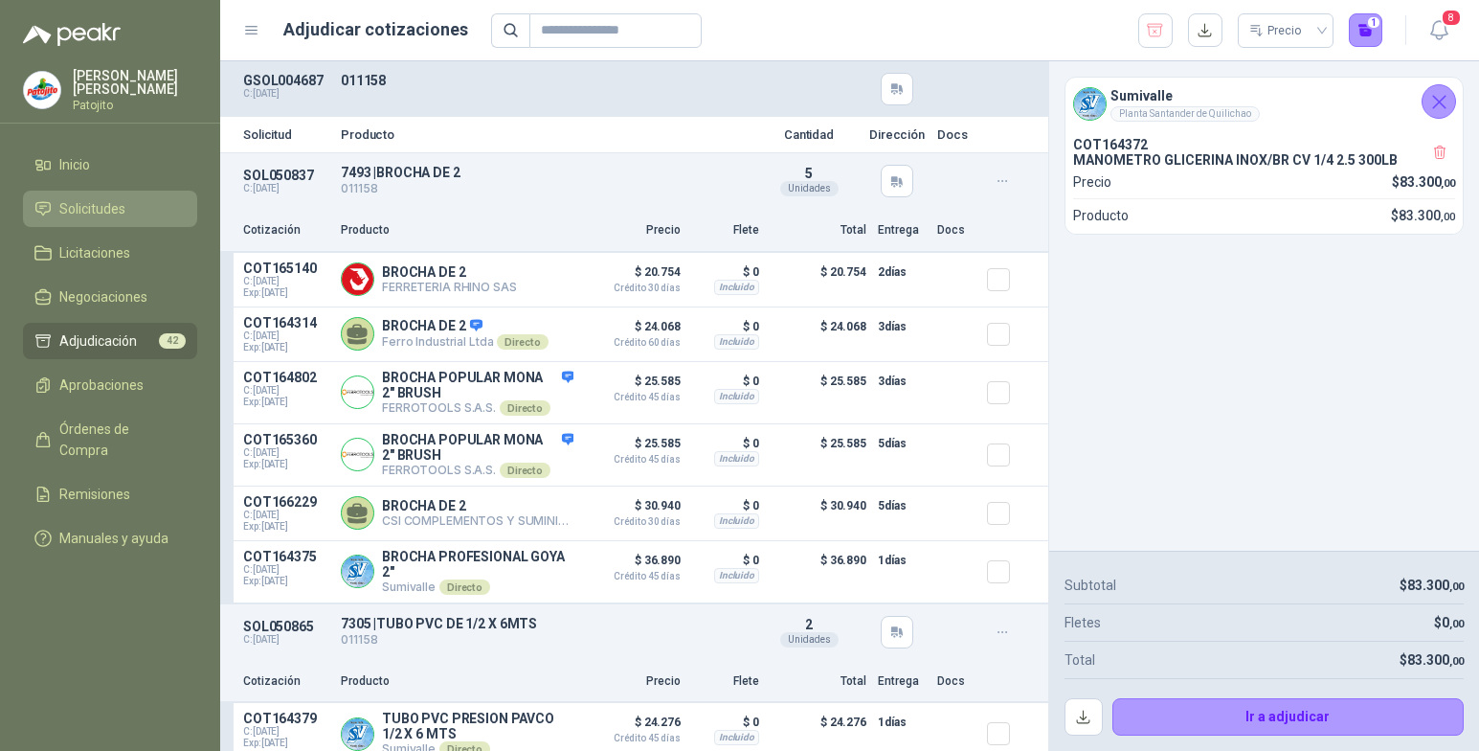
click at [107, 196] on link "Solicitudes" at bounding box center [110, 209] width 174 height 36
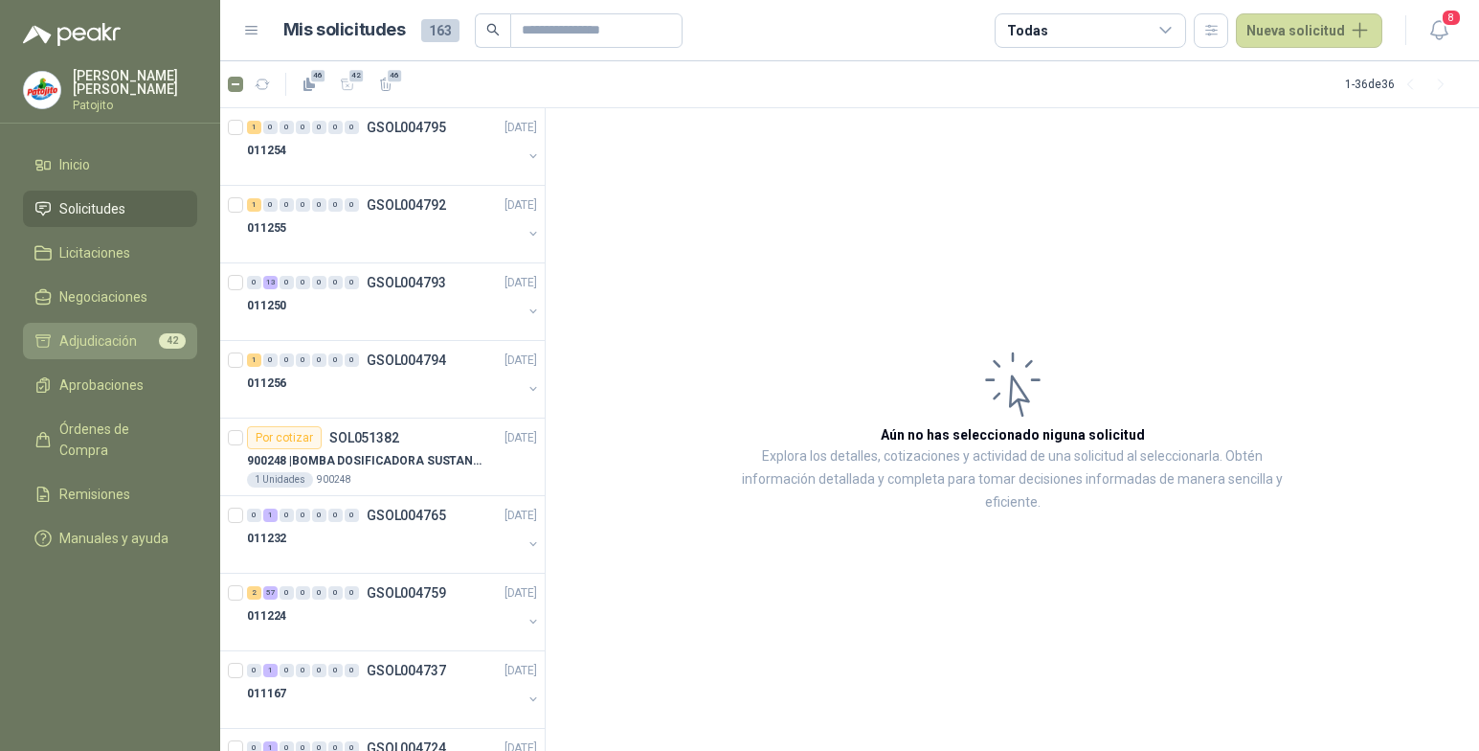
click at [134, 329] on link "Adjudicación 42" at bounding box center [110, 341] width 174 height 36
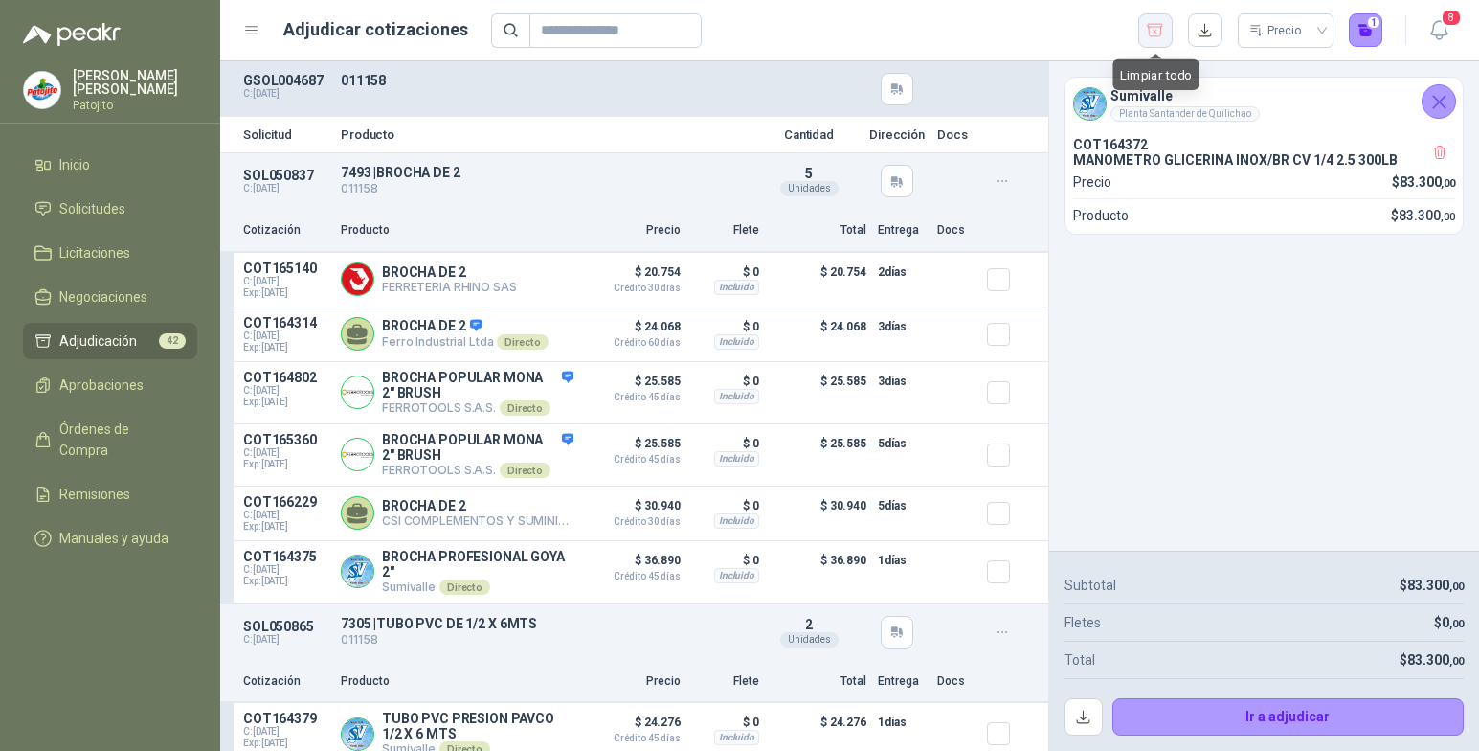
click at [1154, 35] on icon "button" at bounding box center [1155, 30] width 18 height 19
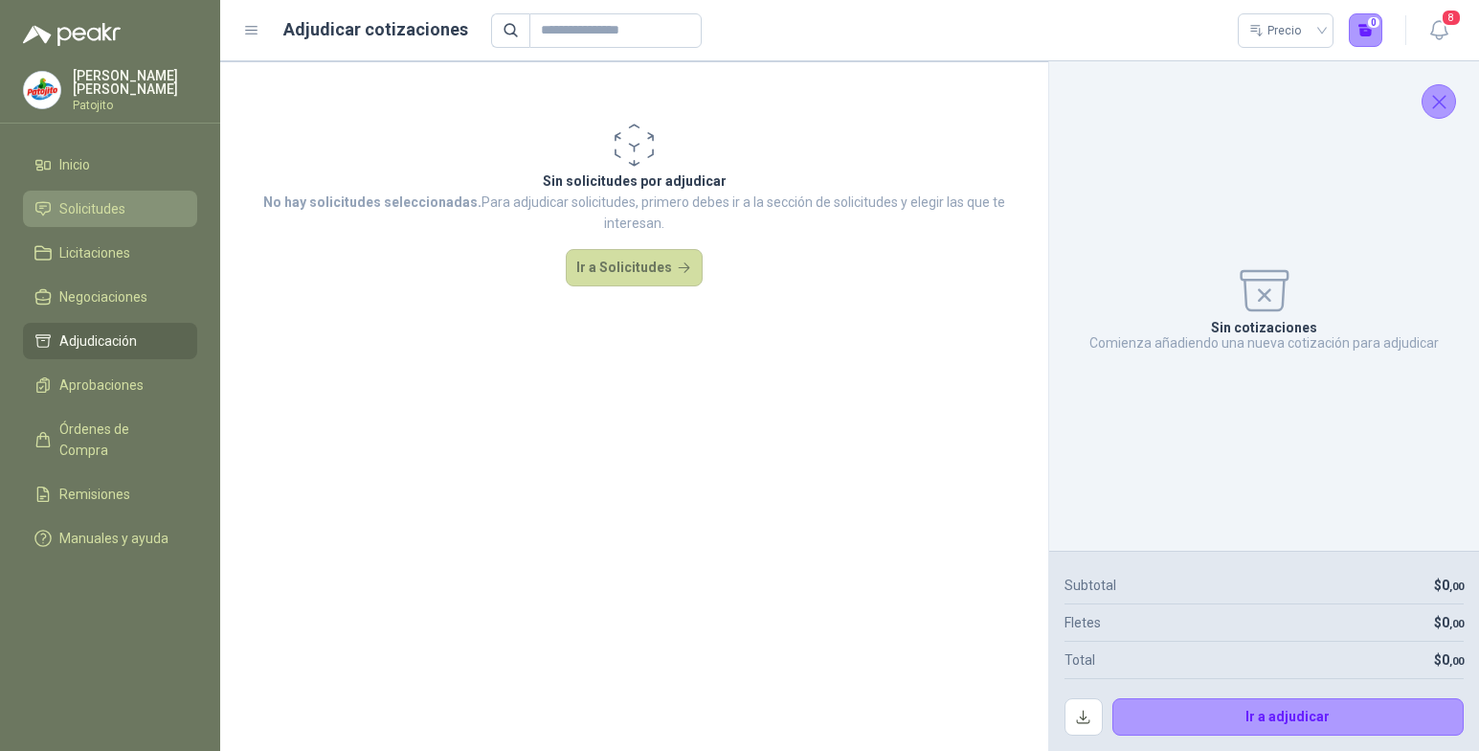
click at [145, 198] on li "Solicitudes" at bounding box center [109, 208] width 151 height 21
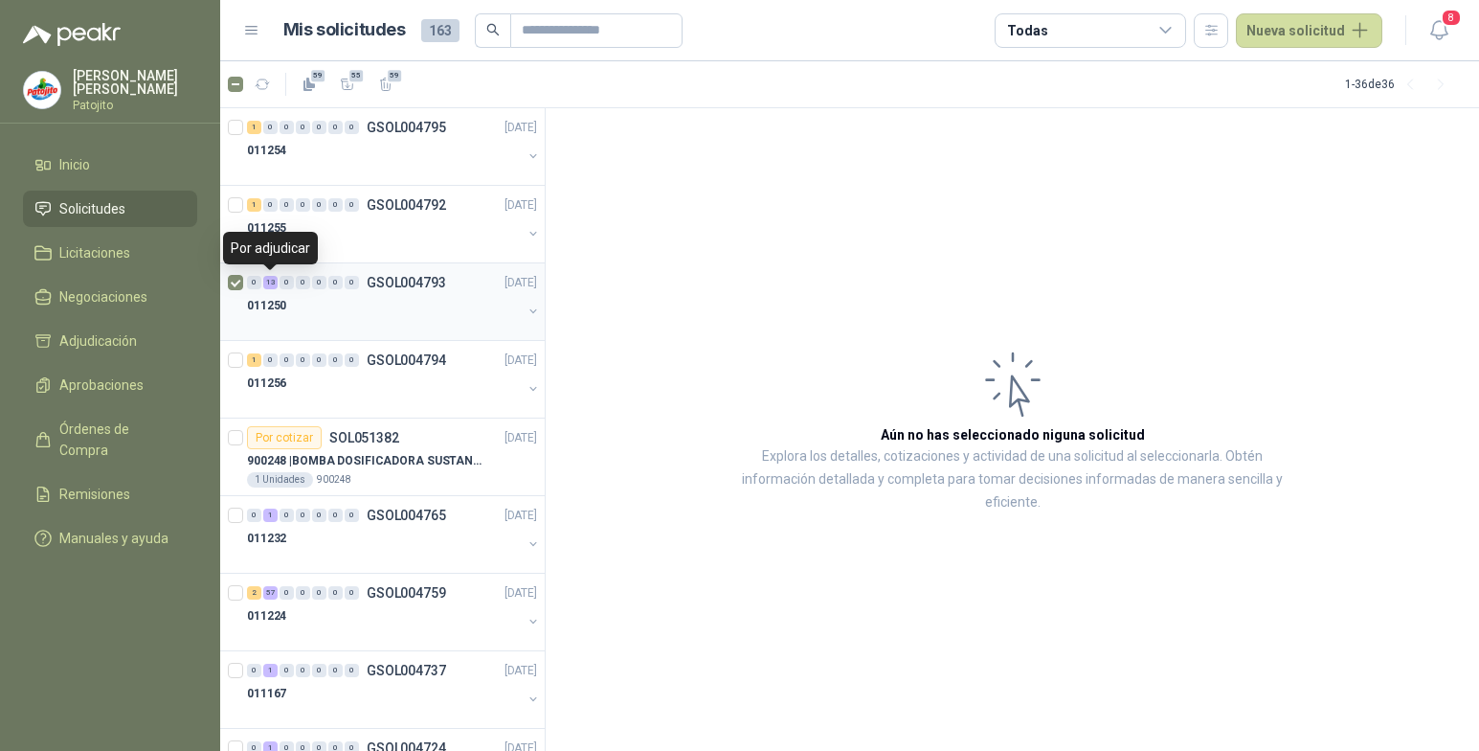
click at [271, 285] on div "13" at bounding box center [270, 282] width 14 height 13
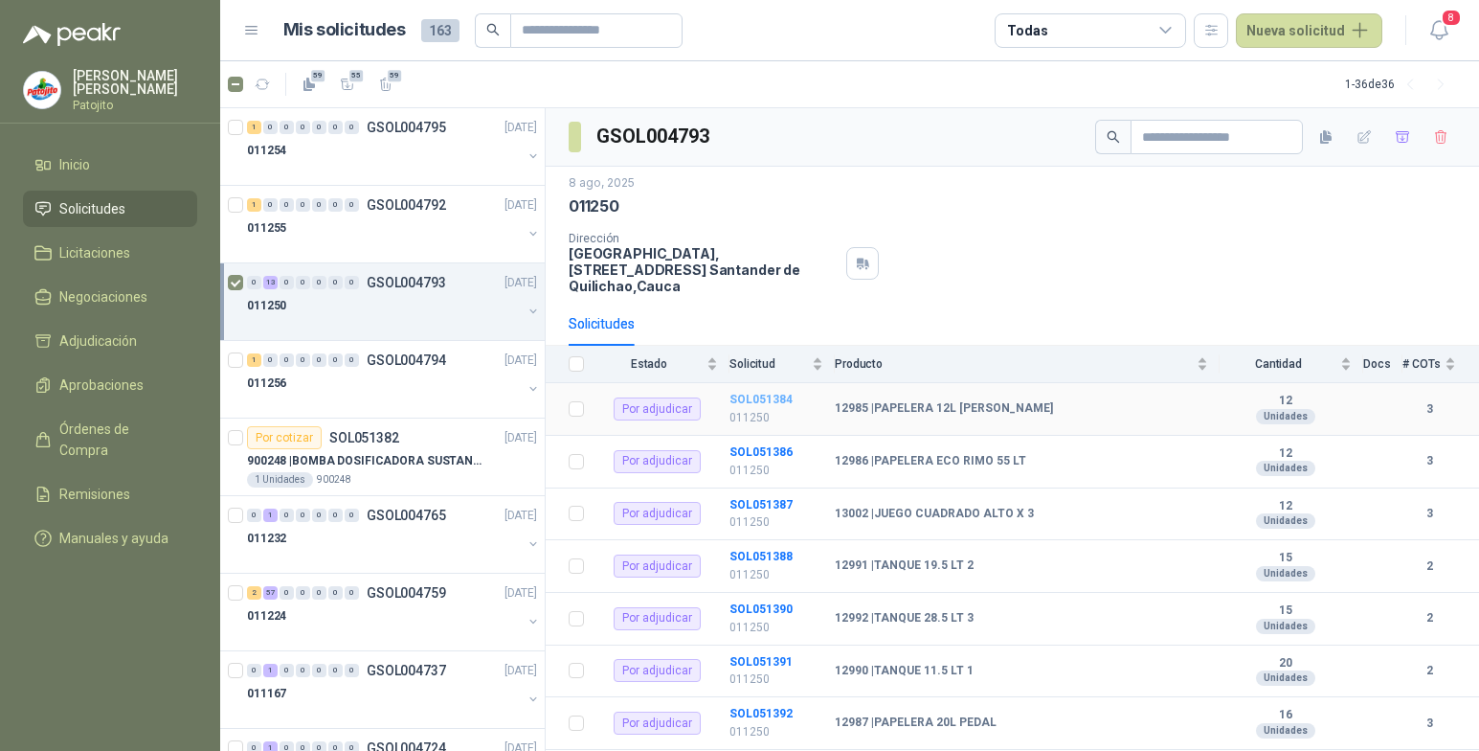
click at [763, 400] on b "SOL051384" at bounding box center [760, 398] width 63 height 13
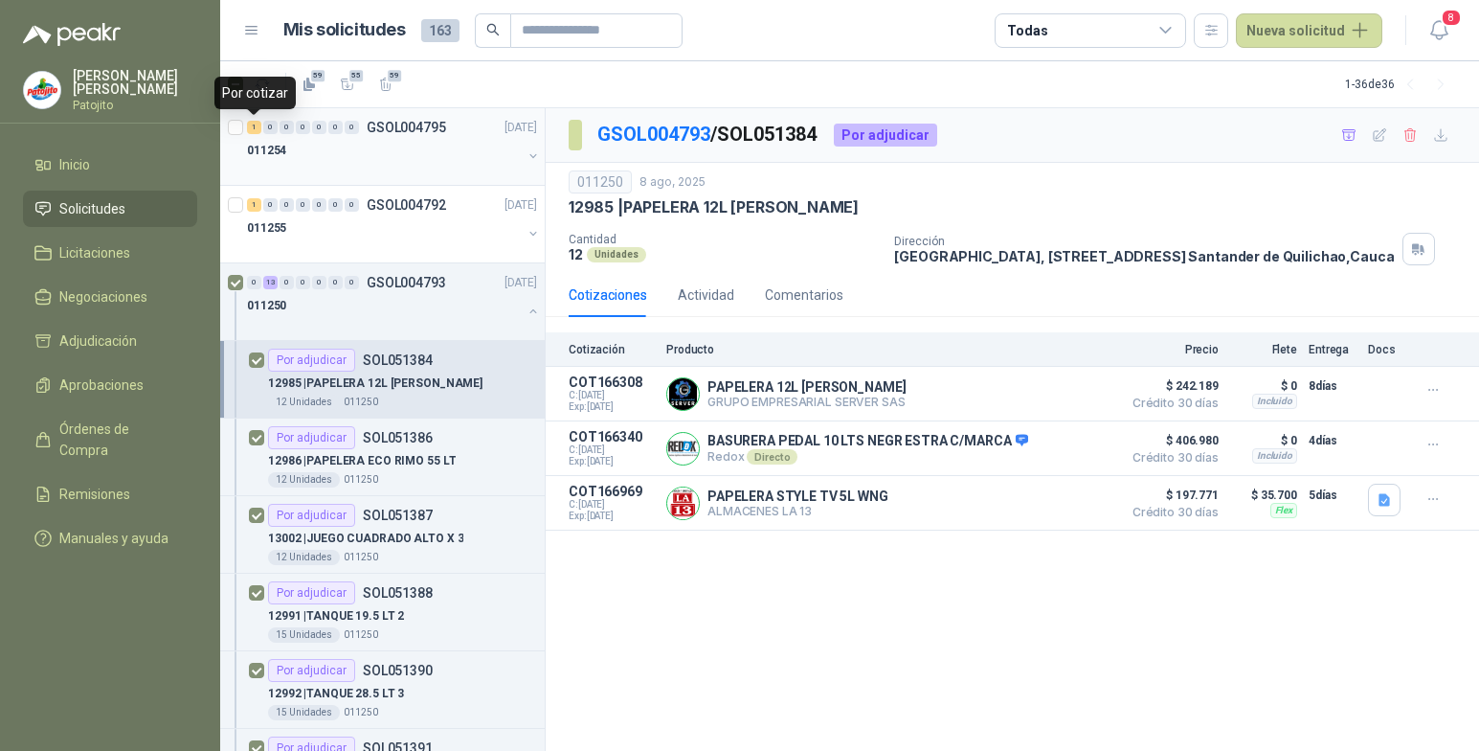
click at [267, 127] on div "0" at bounding box center [270, 127] width 14 height 13
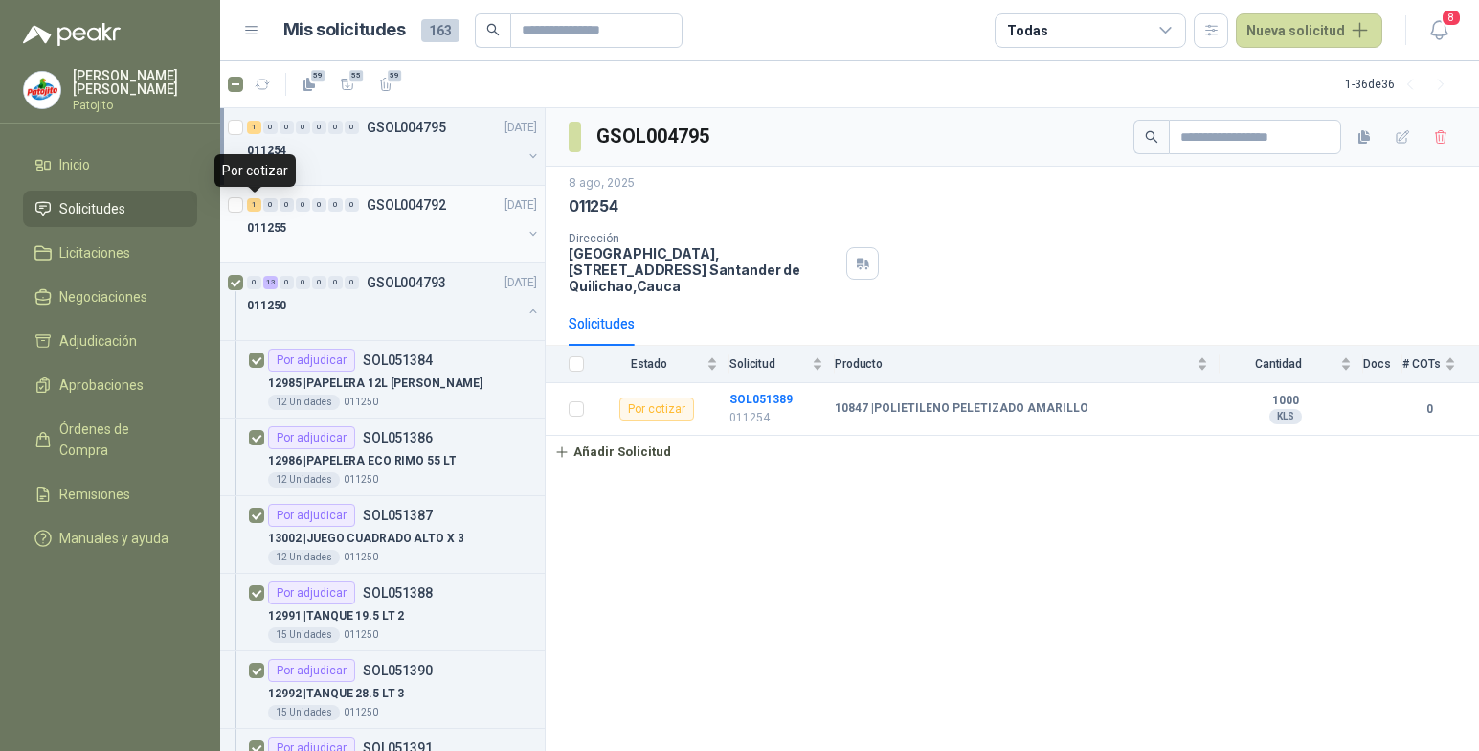
click at [257, 205] on div "1" at bounding box center [254, 204] width 14 height 13
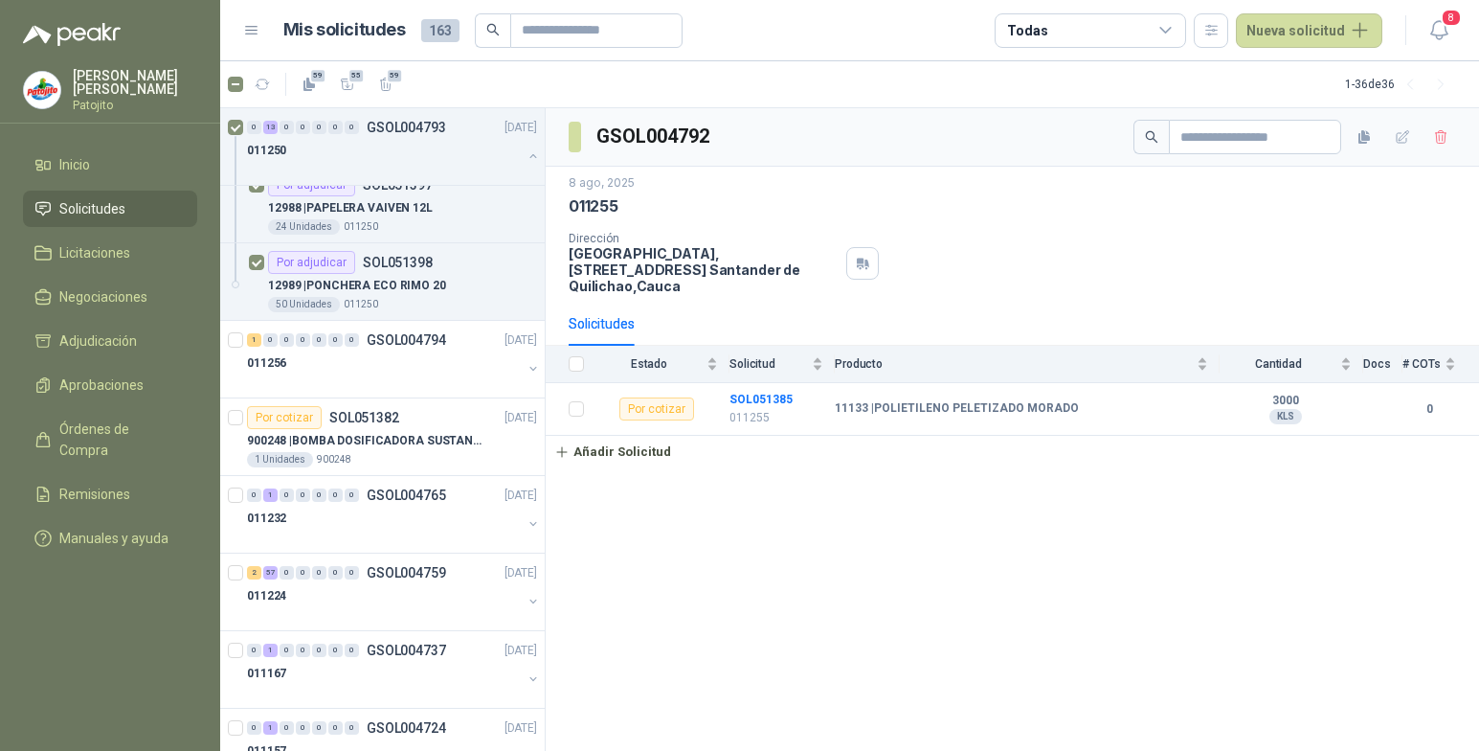
scroll to position [1149, 0]
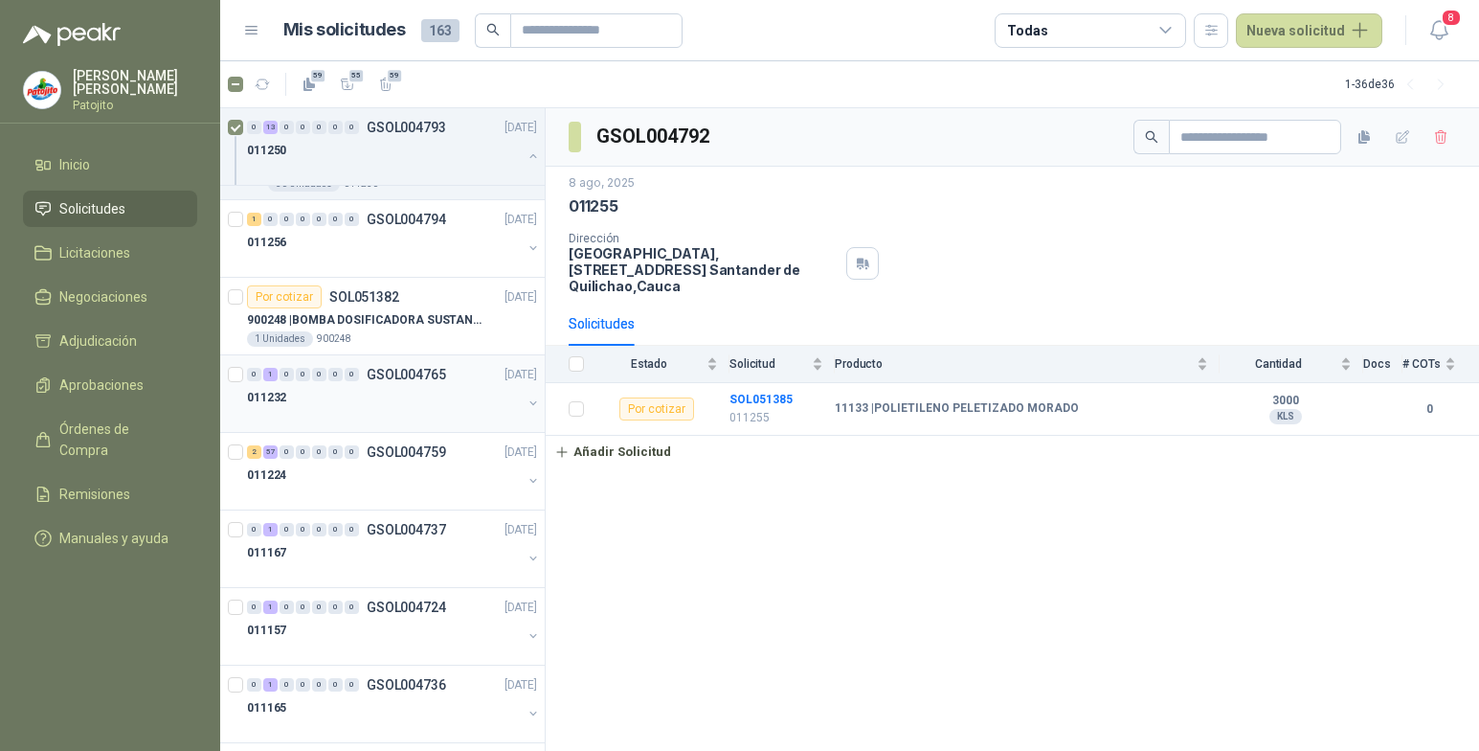
click at [275, 373] on div "1" at bounding box center [270, 374] width 14 height 13
click at [253, 447] on div "2" at bounding box center [254, 451] width 14 height 13
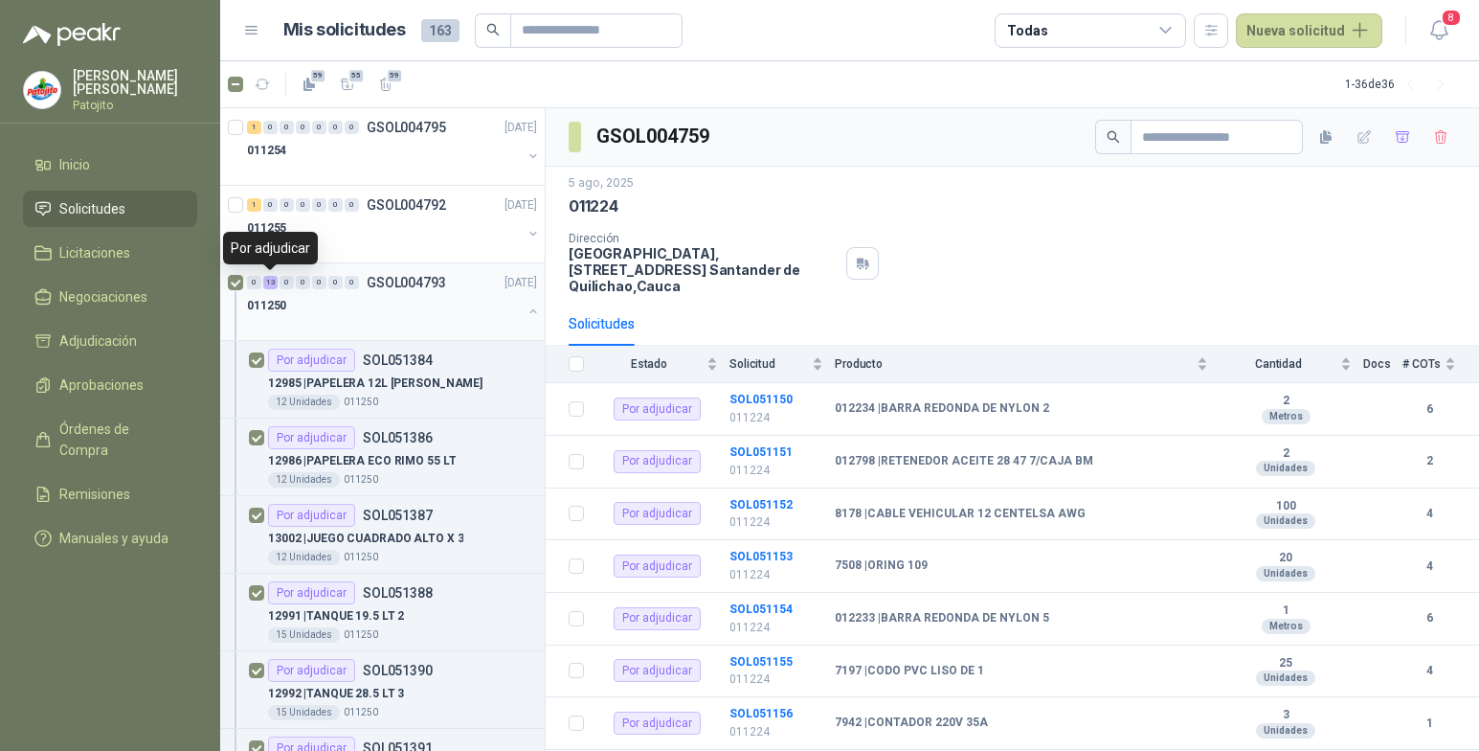
click at [272, 280] on div "13" at bounding box center [270, 282] width 14 height 13
click at [260, 205] on div "1" at bounding box center [254, 204] width 14 height 13
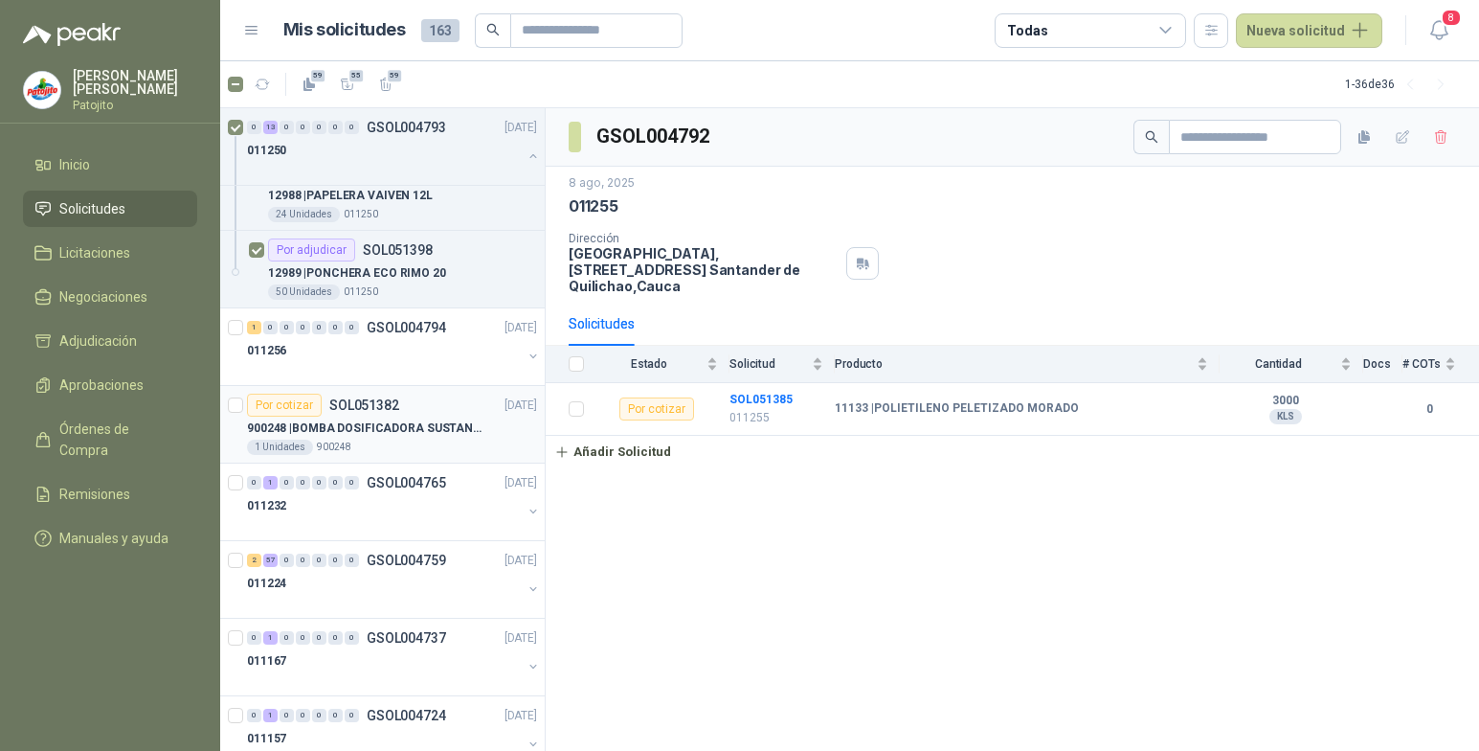
scroll to position [1149, 0]
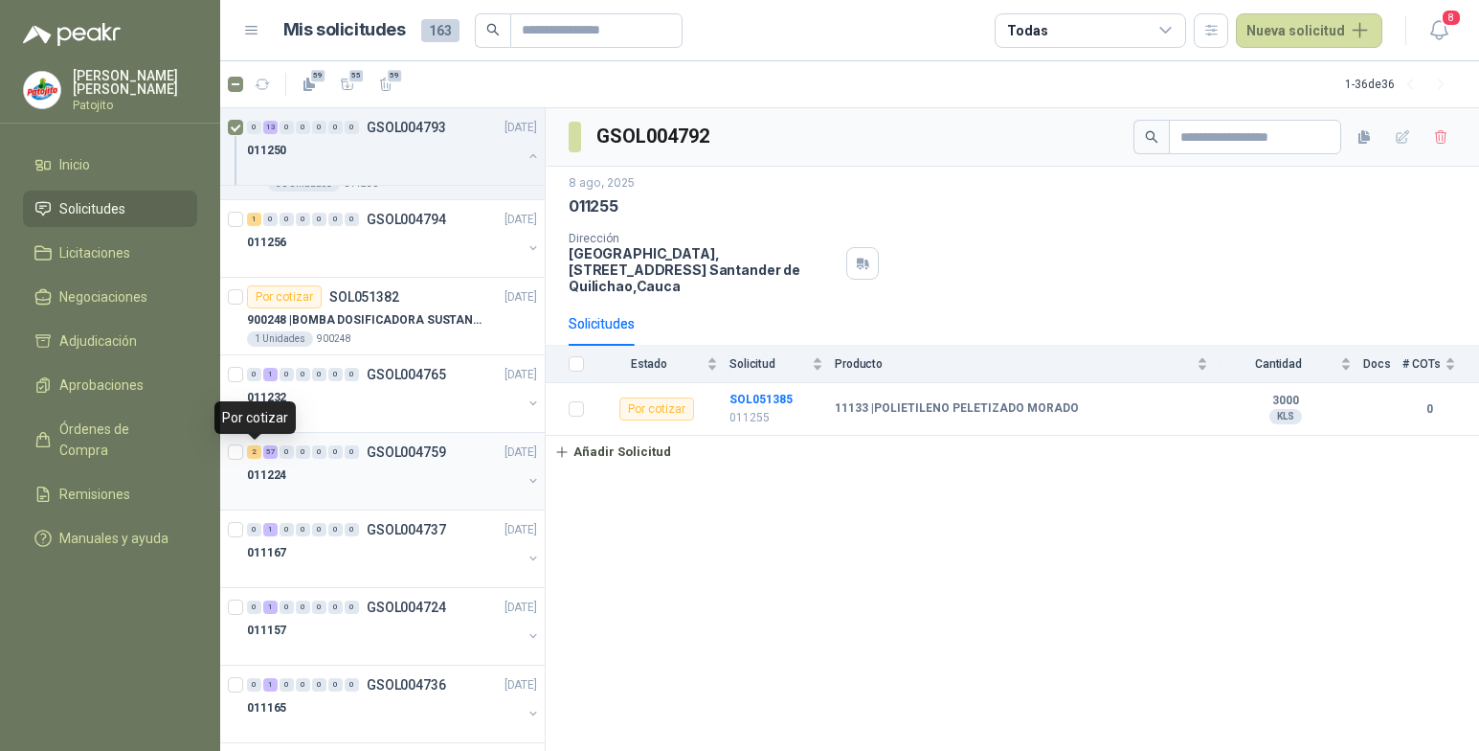
click at [256, 447] on div "2" at bounding box center [254, 451] width 14 height 13
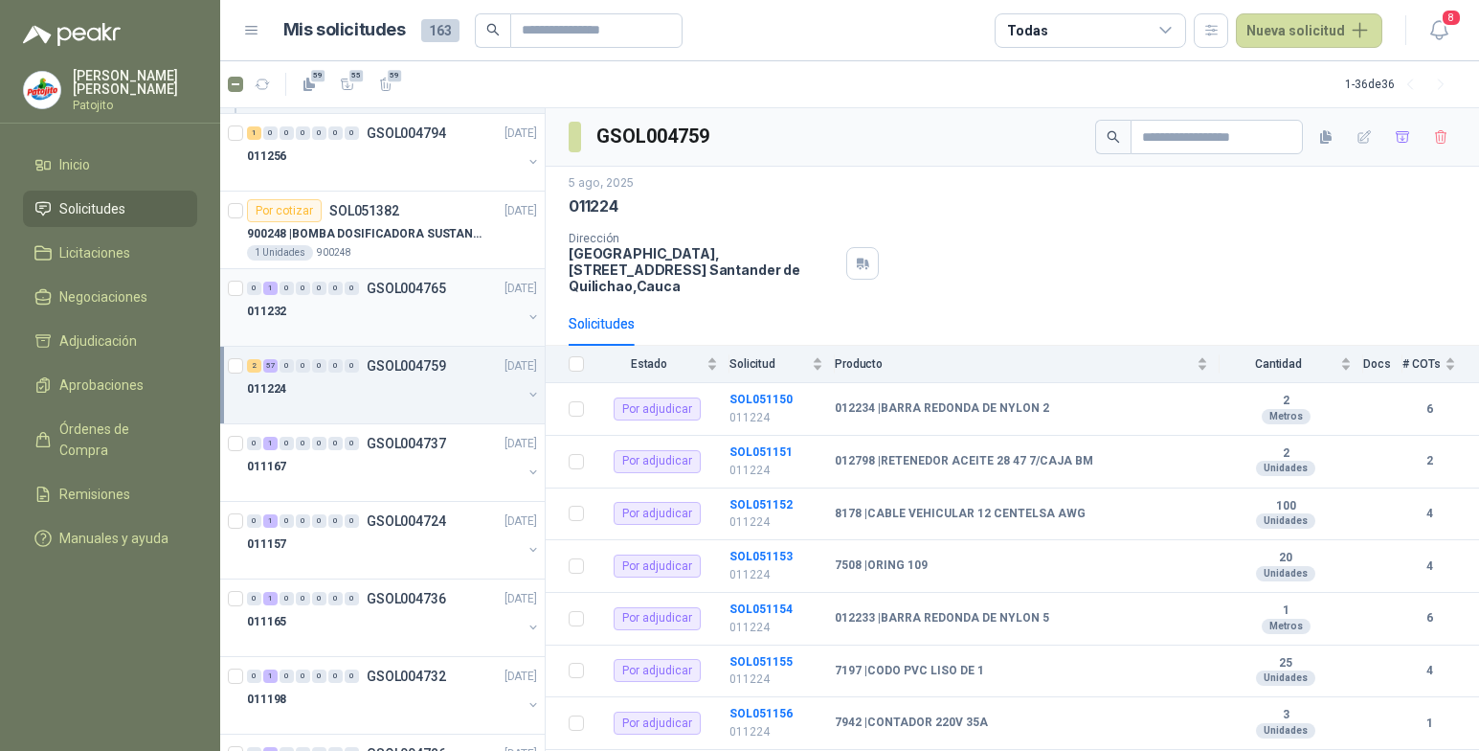
scroll to position [1436, 0]
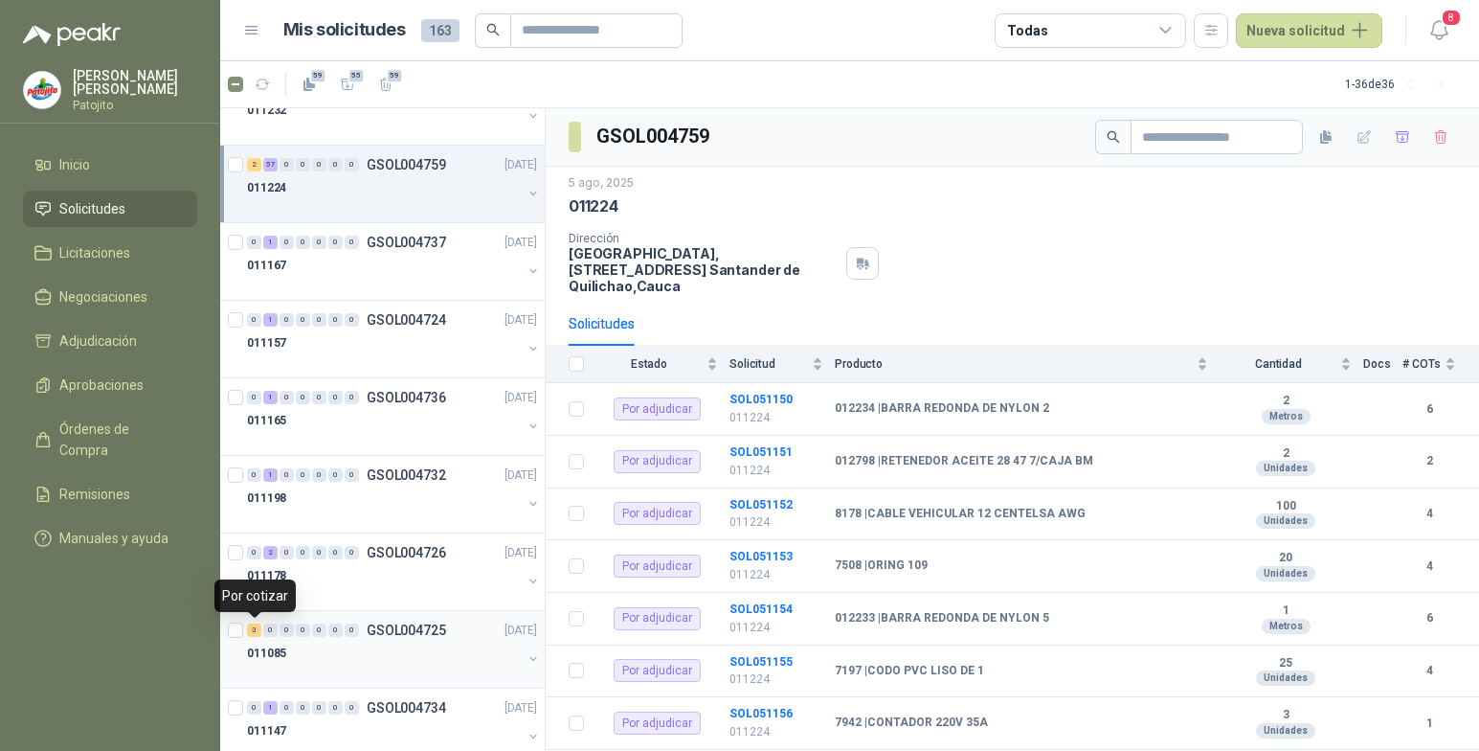
click at [260, 631] on div "3" at bounding box center [254, 629] width 14 height 13
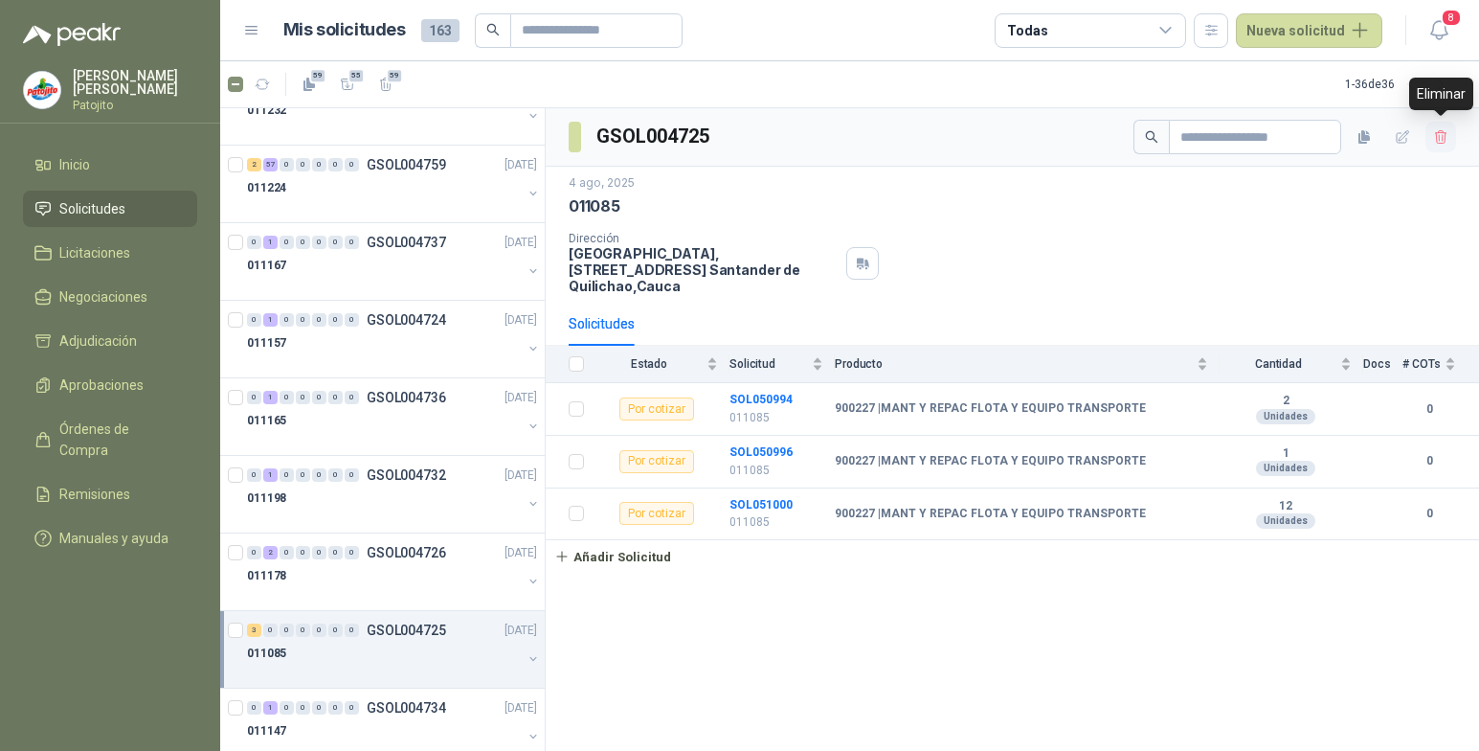
click at [1446, 136] on icon "button" at bounding box center [1441, 137] width 16 height 16
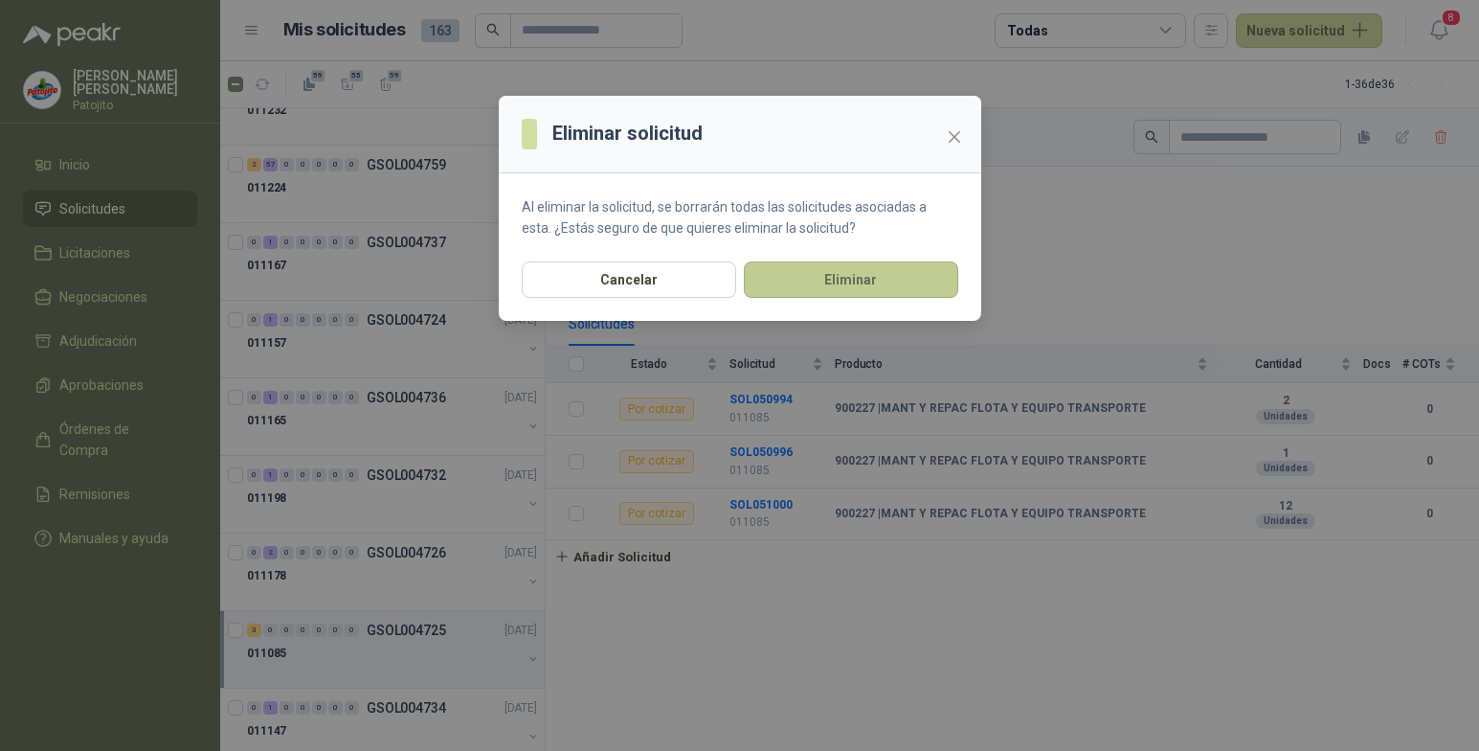
click at [843, 282] on button "Eliminar" at bounding box center [851, 279] width 214 height 36
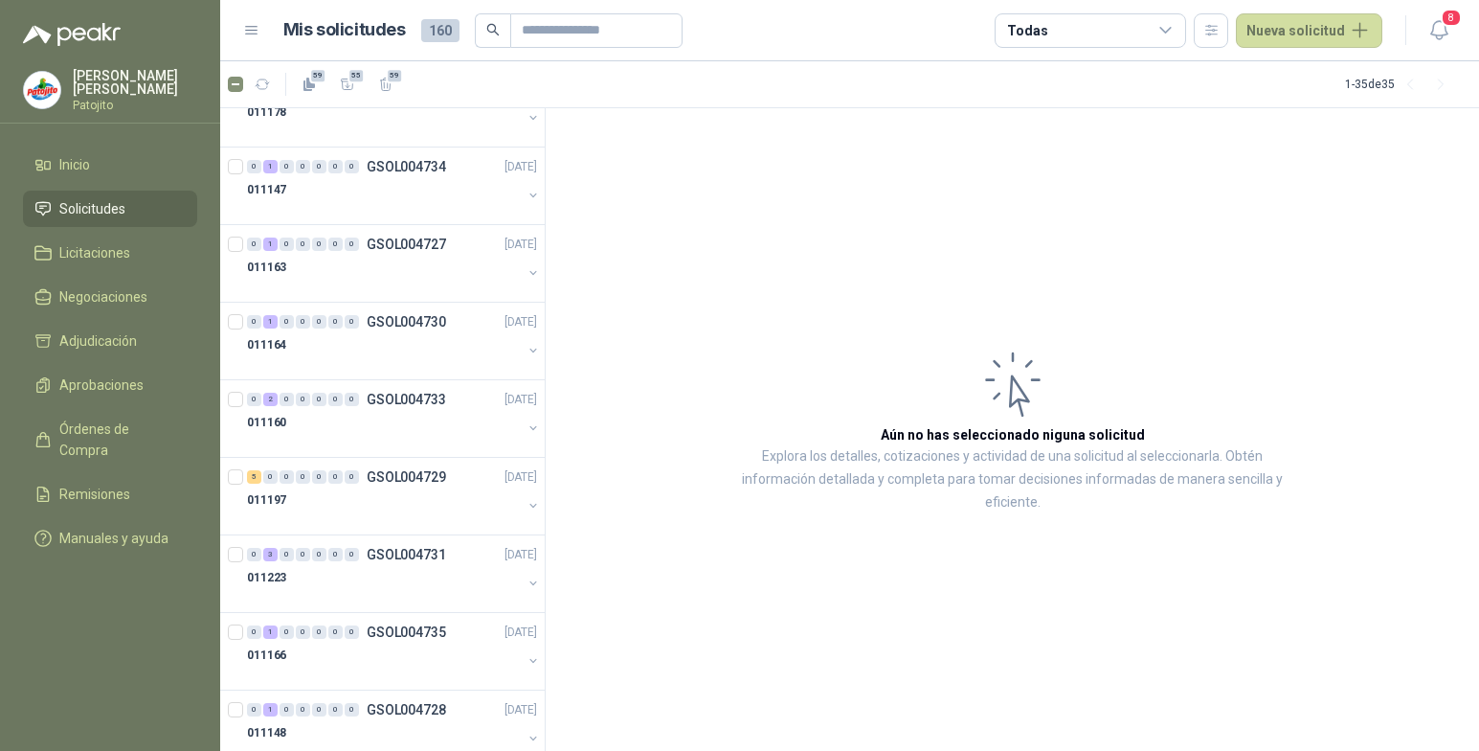
scroll to position [1915, 0]
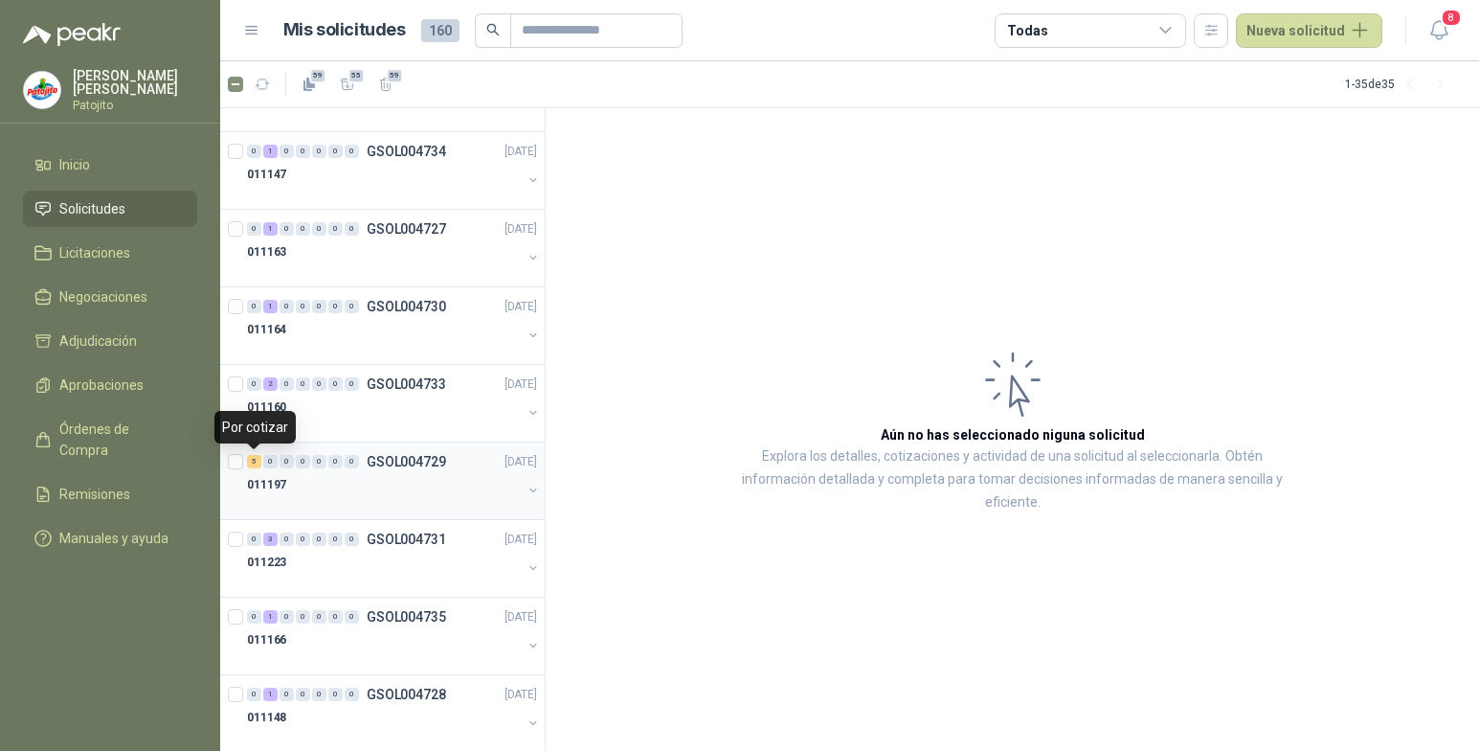
click at [256, 460] on div "5" at bounding box center [254, 461] width 14 height 13
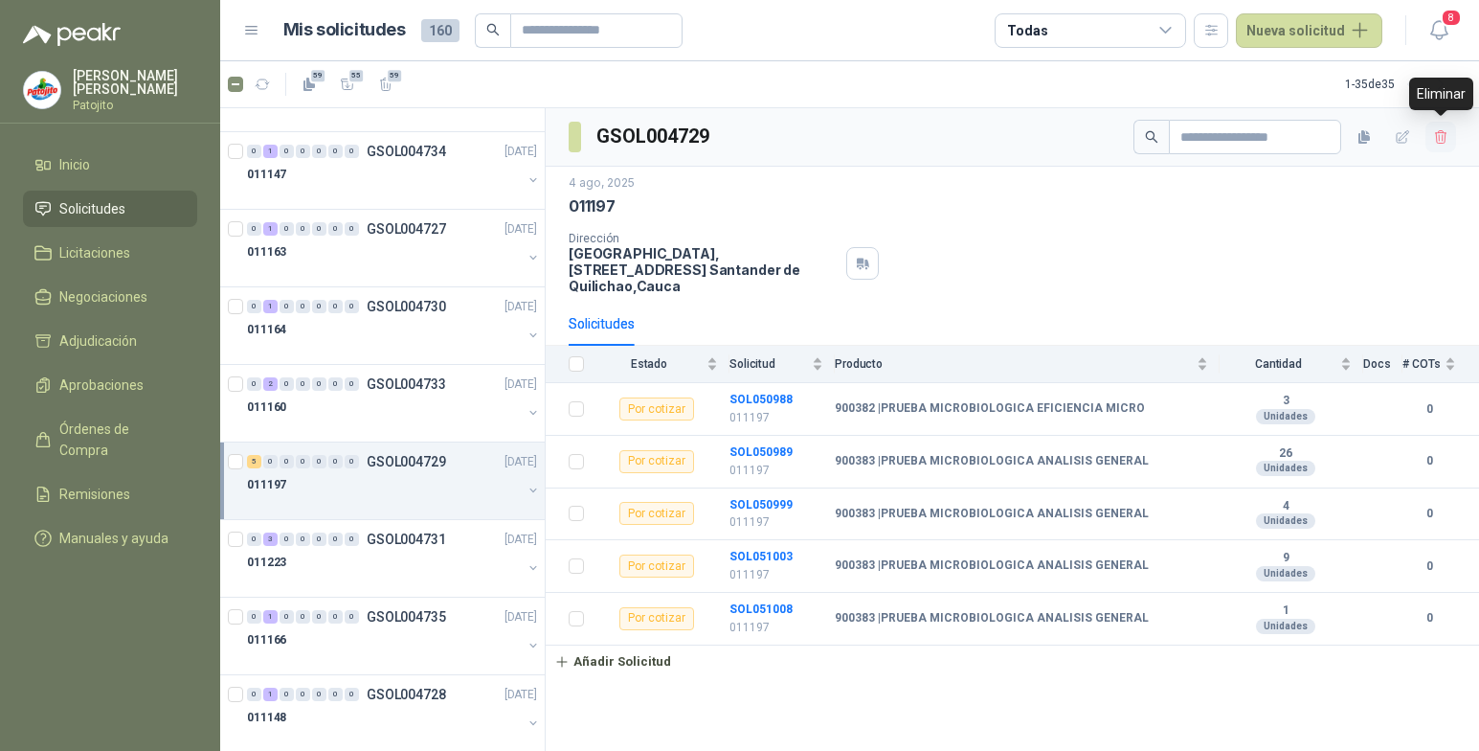
click at [1434, 140] on icon "button" at bounding box center [1441, 137] width 16 height 16
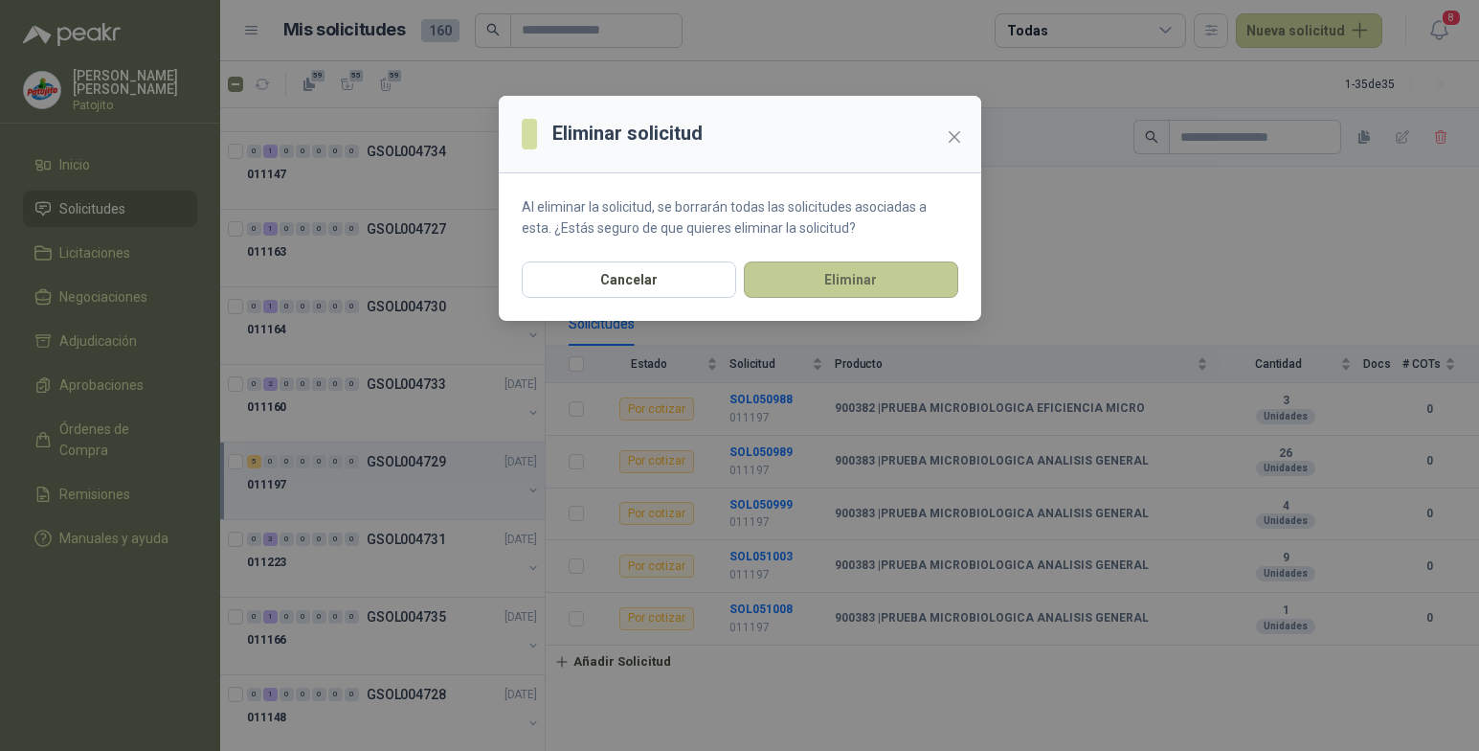
click at [894, 280] on button "Eliminar" at bounding box center [851, 279] width 214 height 36
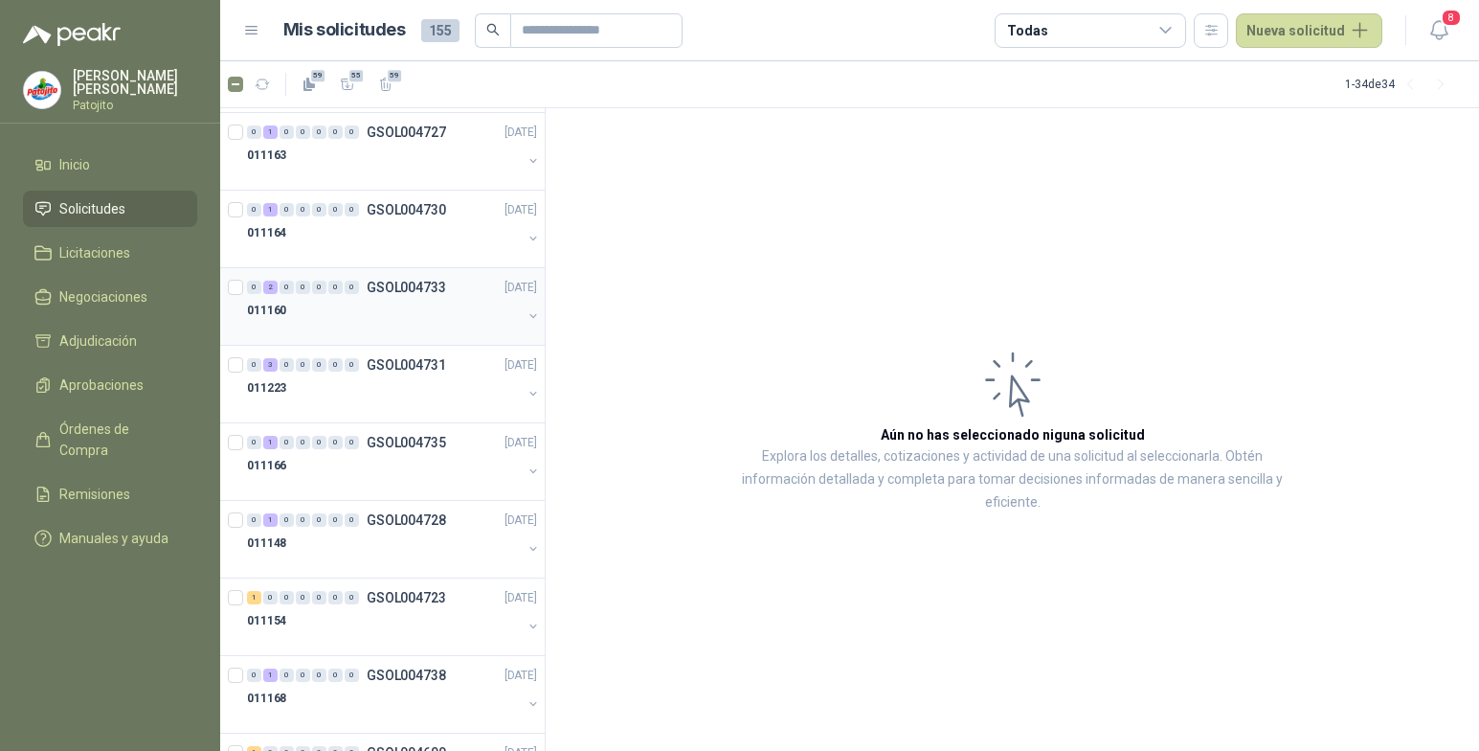
scroll to position [2106, 0]
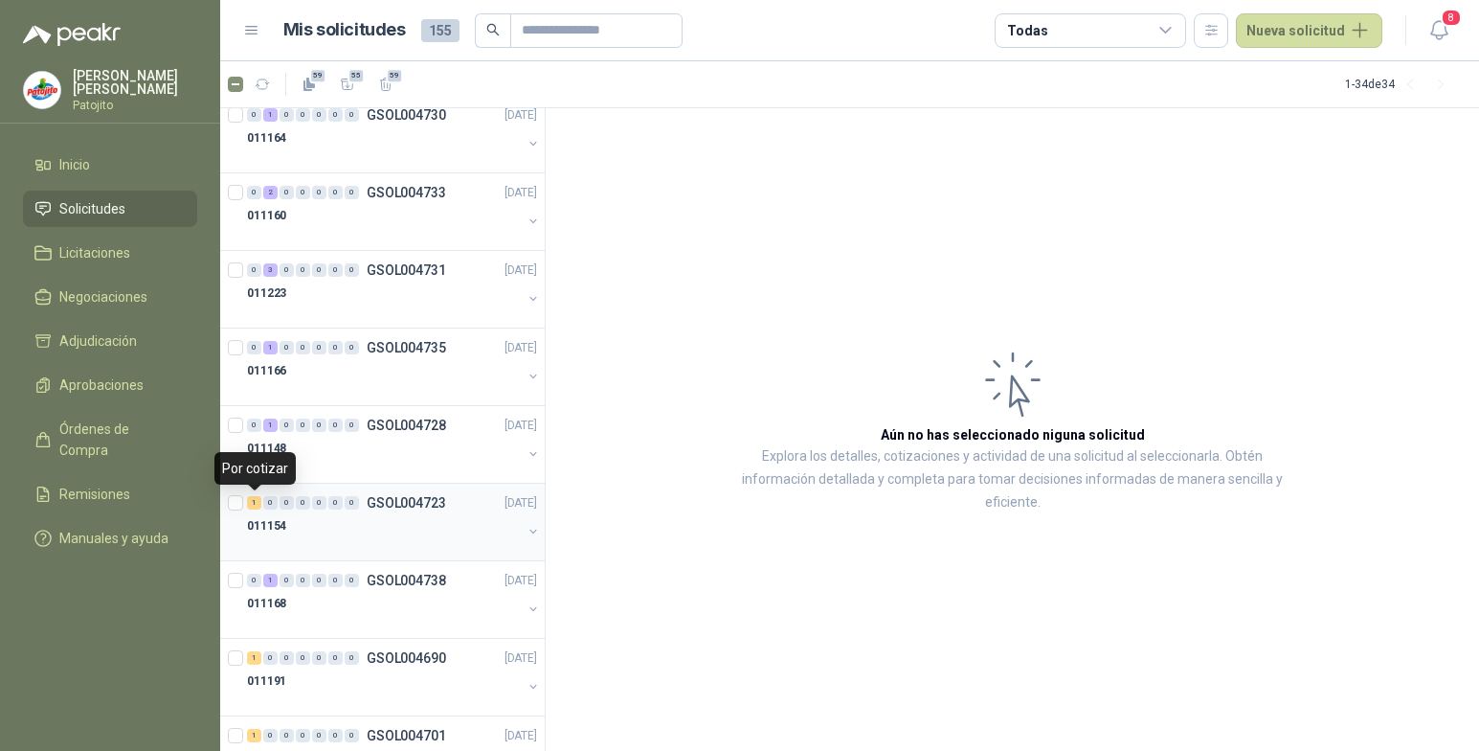
click at [255, 505] on div "1" at bounding box center [254, 502] width 14 height 13
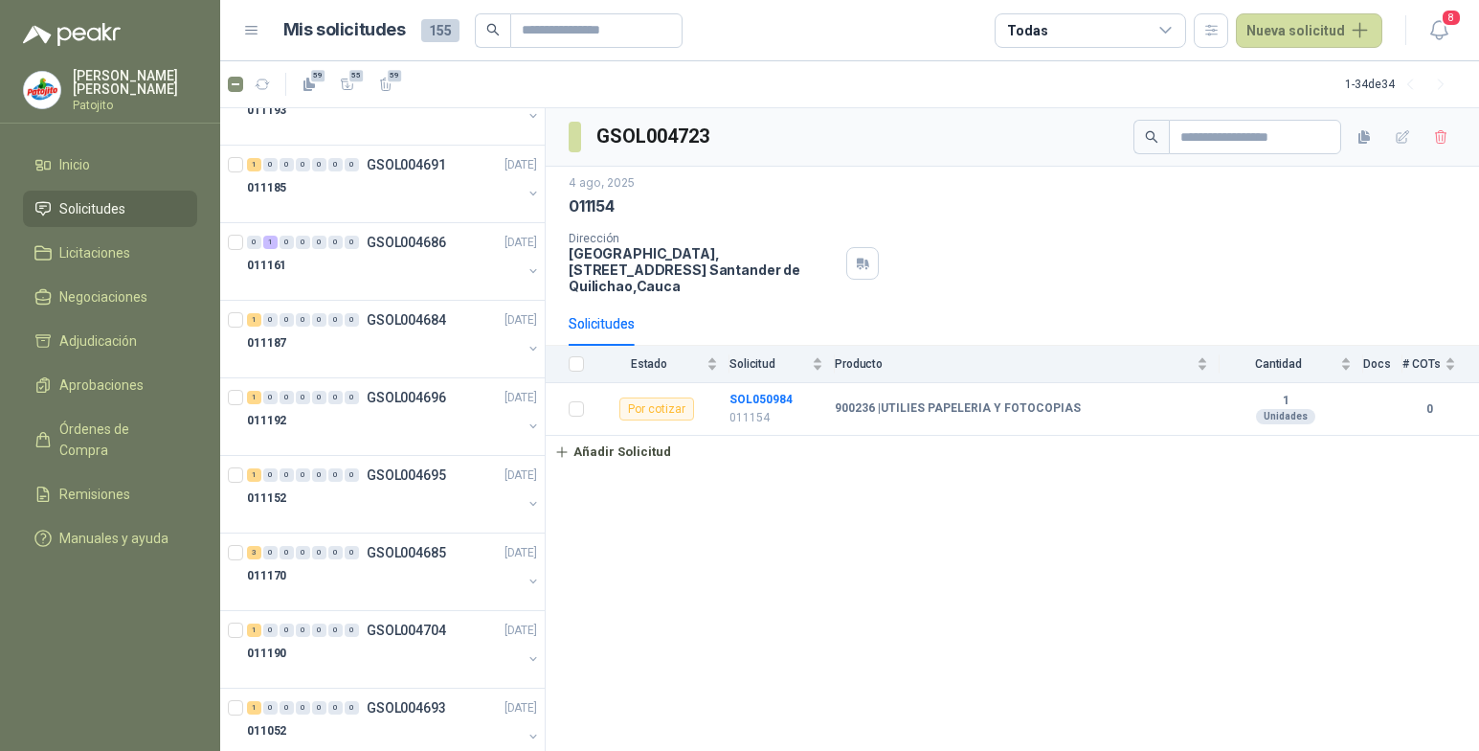
scroll to position [3028, 0]
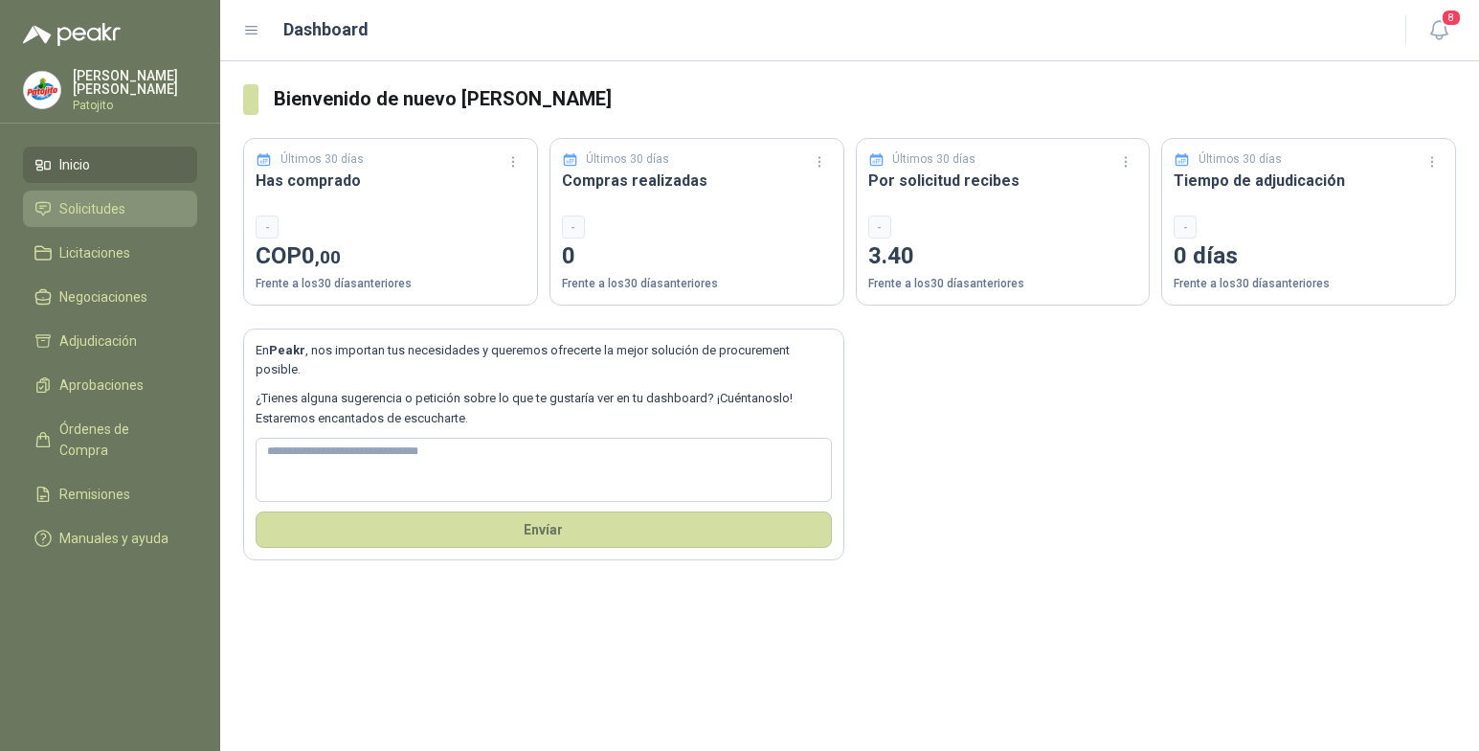
click at [102, 197] on link "Solicitudes" at bounding box center [110, 209] width 174 height 36
